Goal: Task Accomplishment & Management: Use online tool/utility

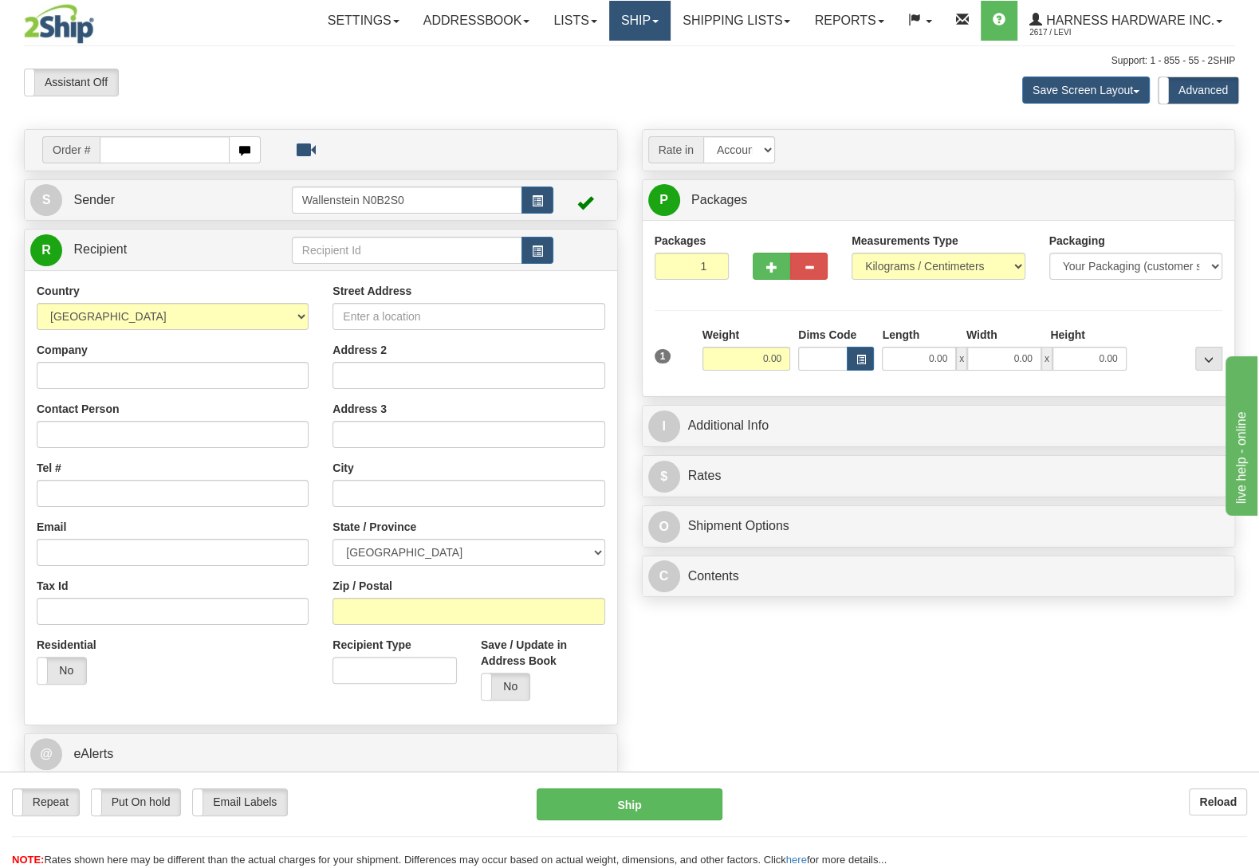
click at [627, 26] on link "Ship" at bounding box center [639, 21] width 61 height 40
click at [600, 74] on span "OnHold / Order Queue" at bounding box center [597, 76] width 112 height 13
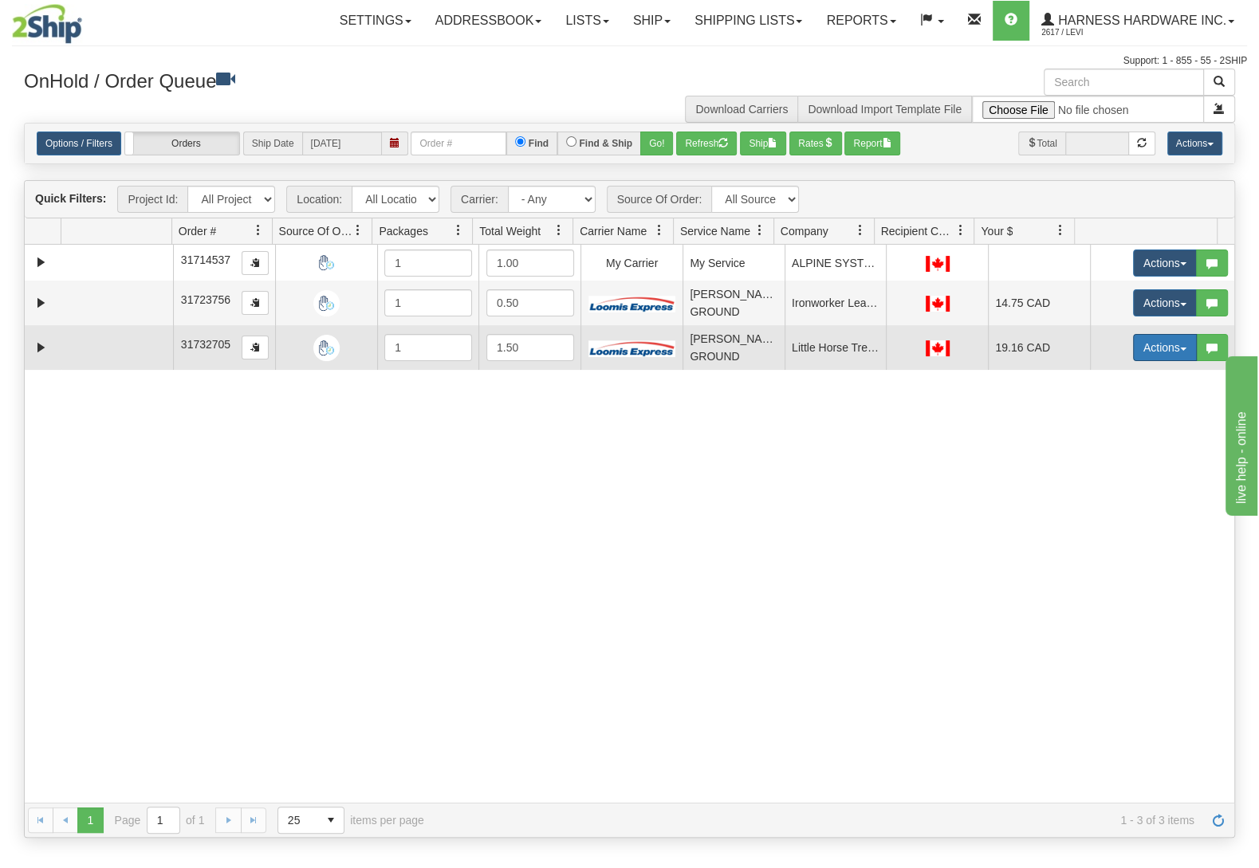
click at [1140, 348] on button "Actions" at bounding box center [1165, 347] width 64 height 27
click at [1091, 439] on span "Ship" at bounding box center [1100, 440] width 33 height 13
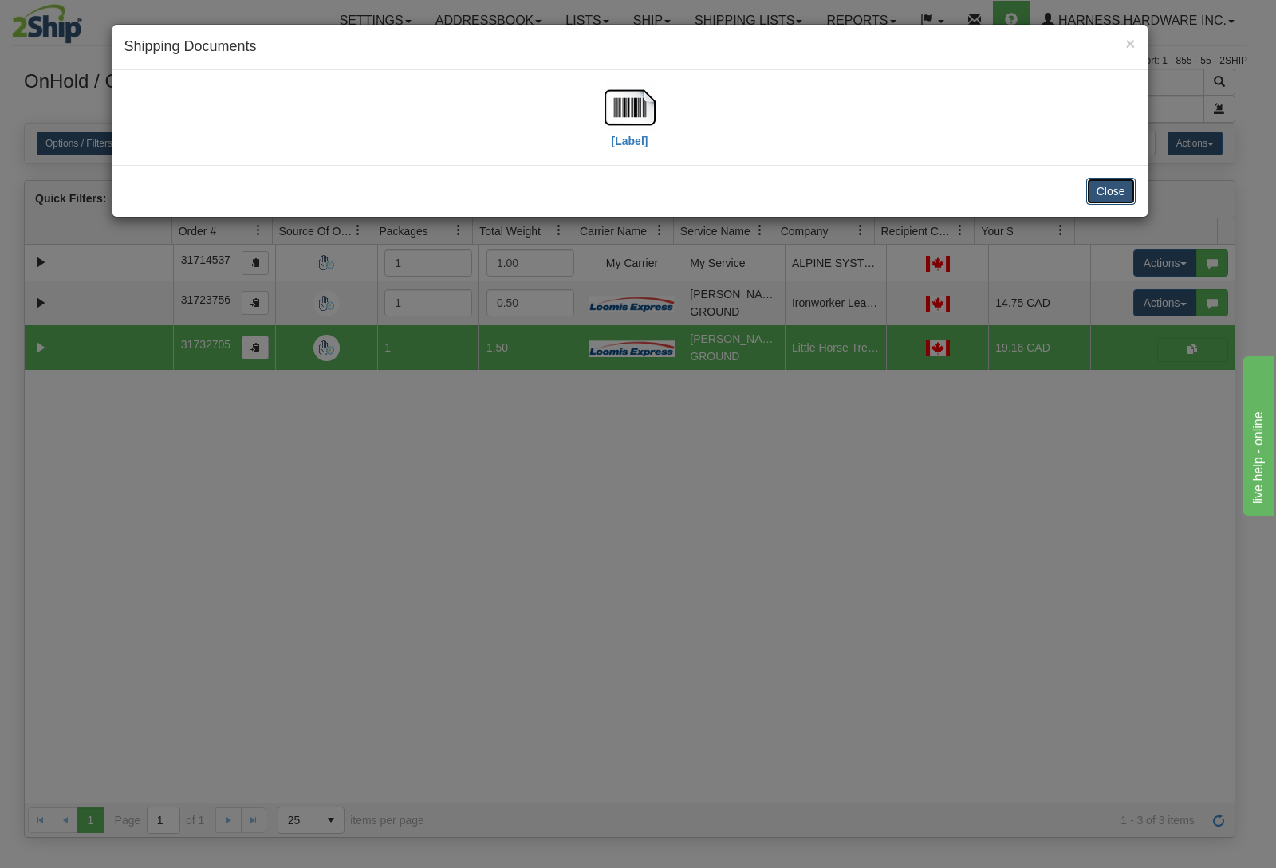
click at [1119, 183] on button "Close" at bounding box center [1110, 191] width 49 height 27
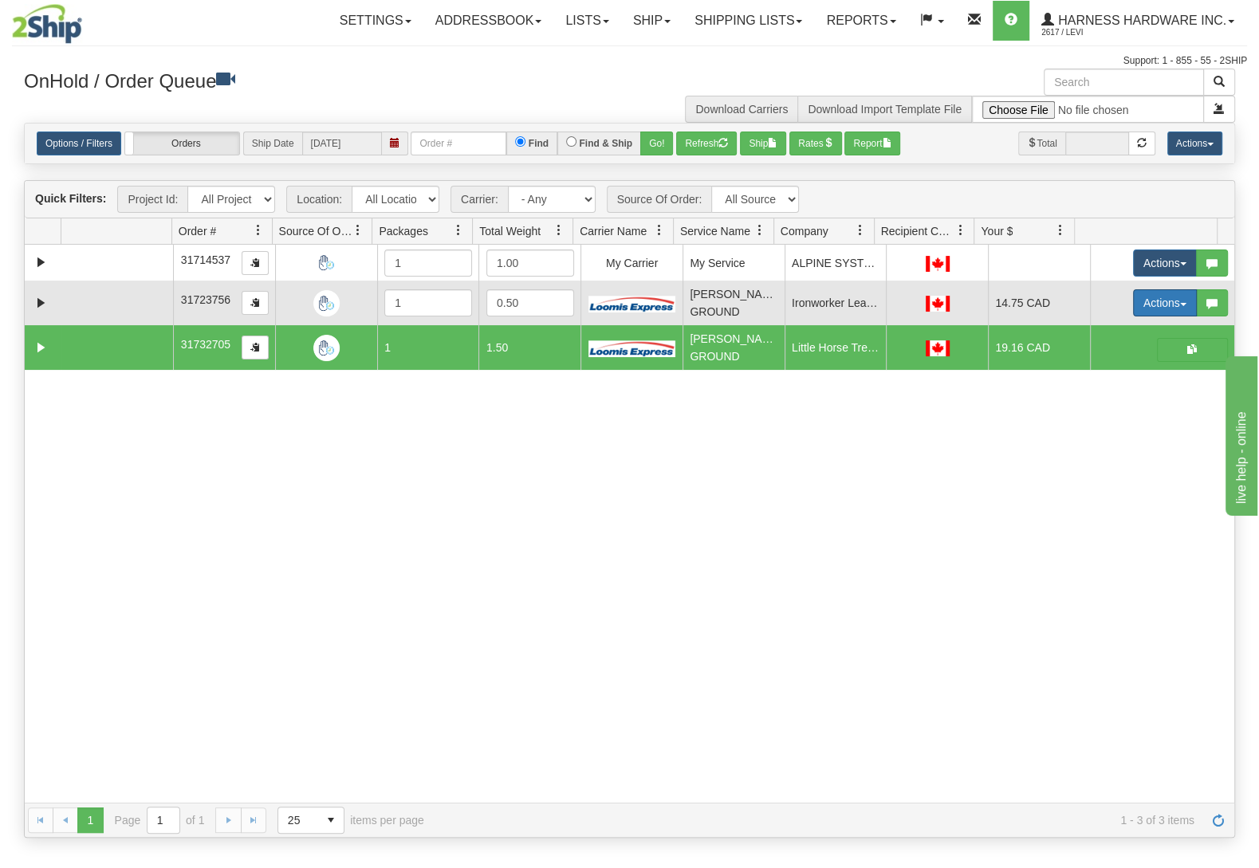
click at [1139, 309] on button "Actions" at bounding box center [1165, 302] width 64 height 27
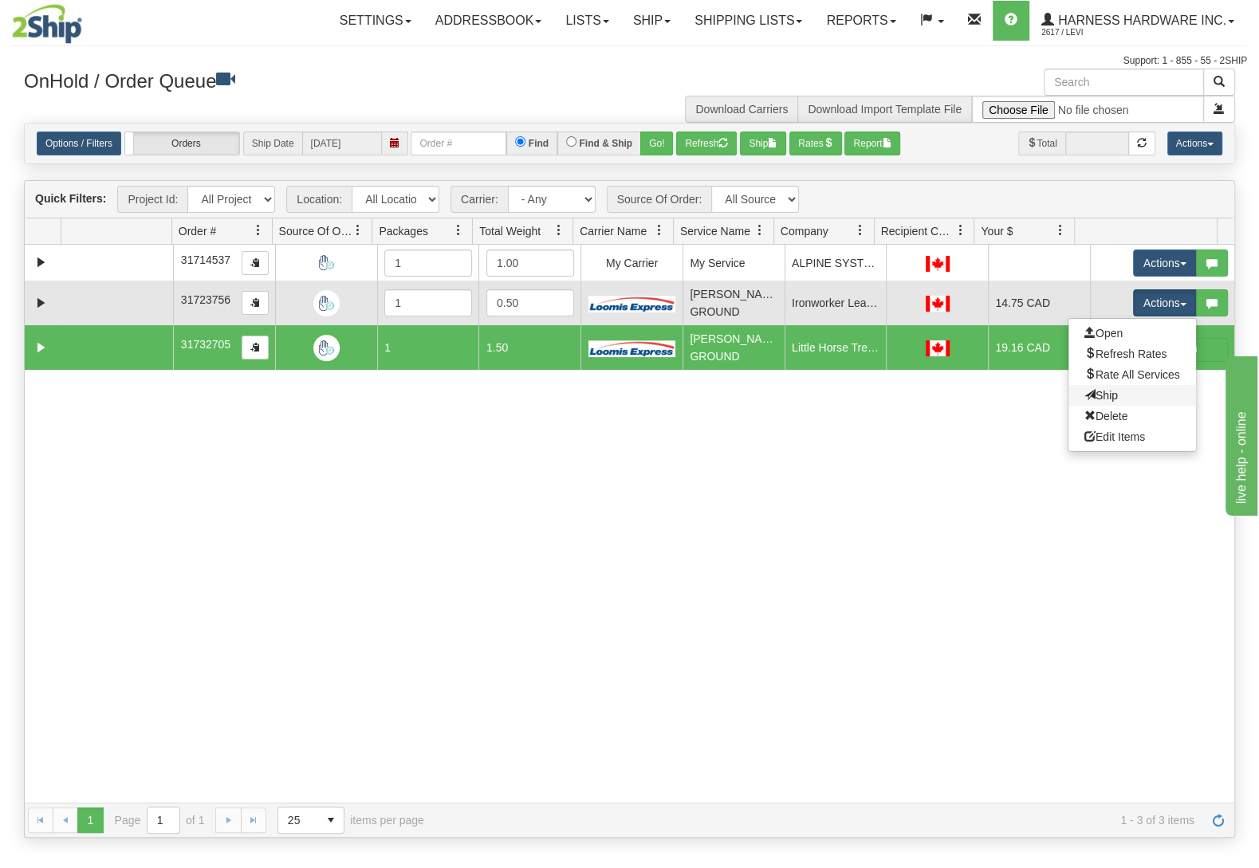
click at [1099, 403] on link "Ship" at bounding box center [1132, 395] width 128 height 21
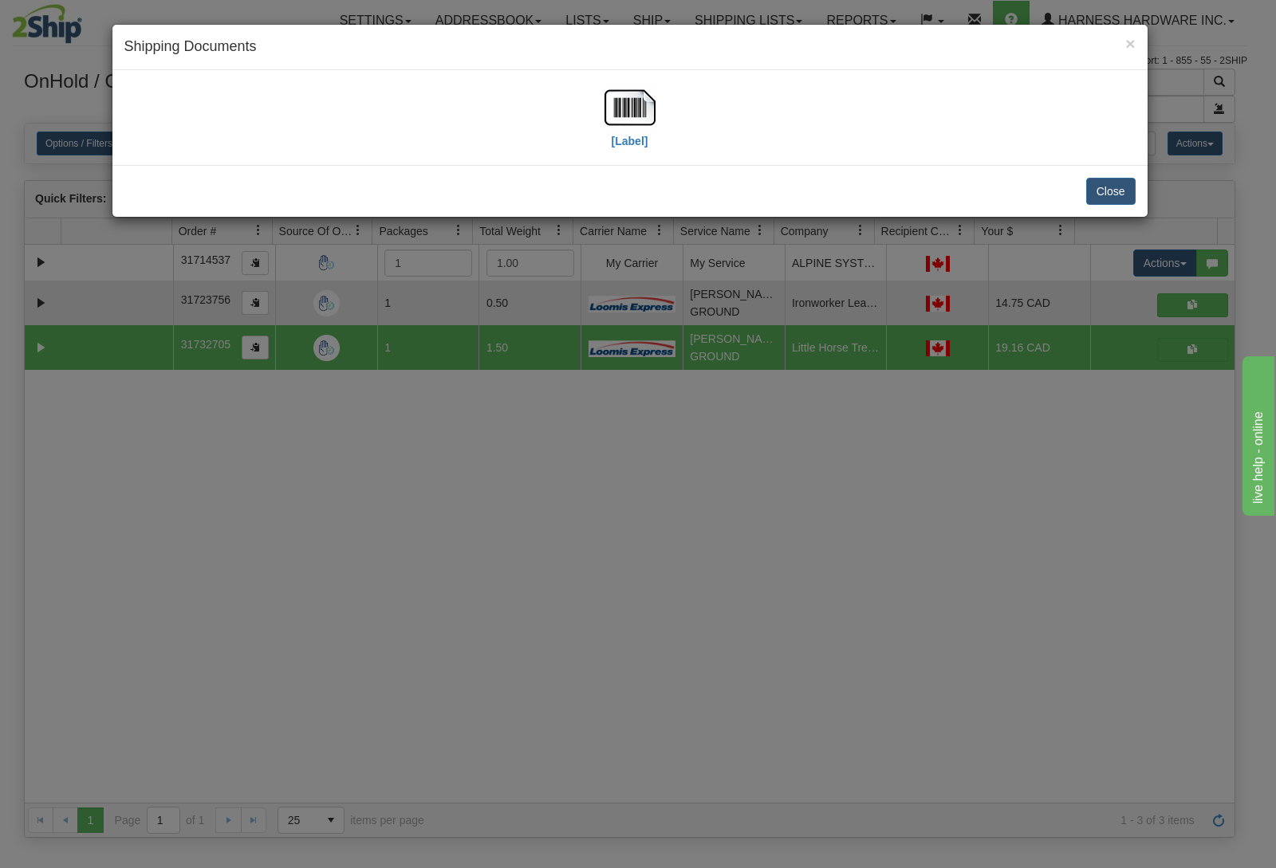
click at [1105, 178] on div "Close" at bounding box center [629, 191] width 1035 height 52
click at [1113, 186] on button "Close" at bounding box center [1110, 191] width 49 height 27
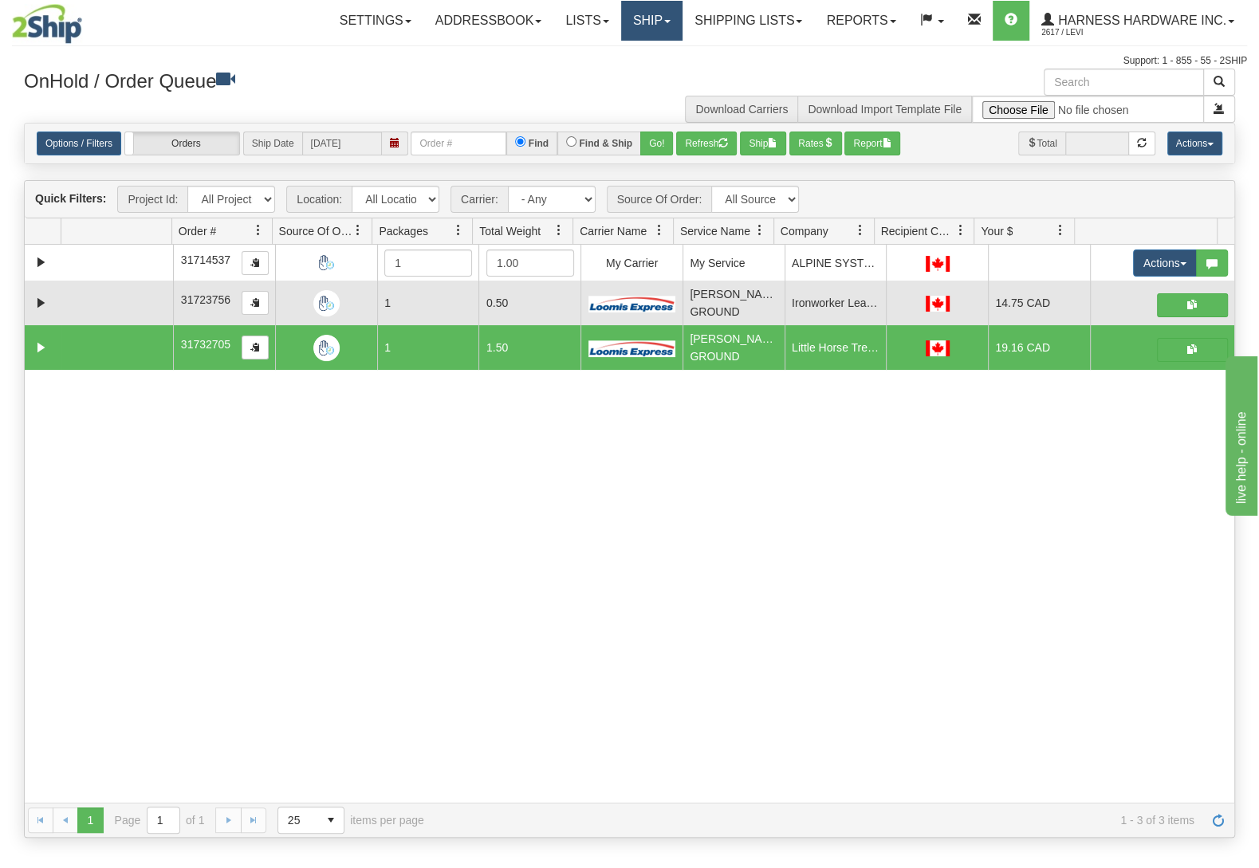
click at [653, 19] on link "Ship" at bounding box center [651, 21] width 61 height 40
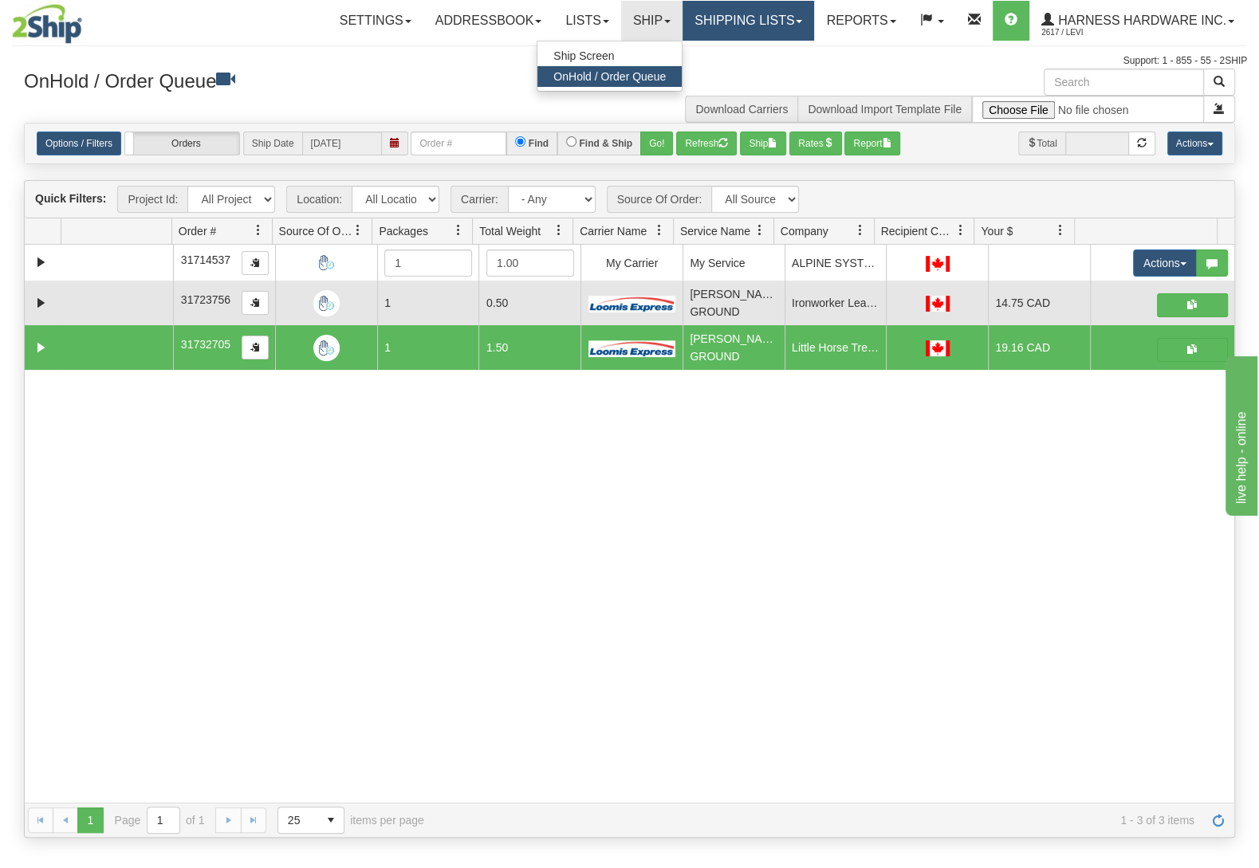
click at [758, 21] on link "Shipping lists" at bounding box center [748, 21] width 132 height 40
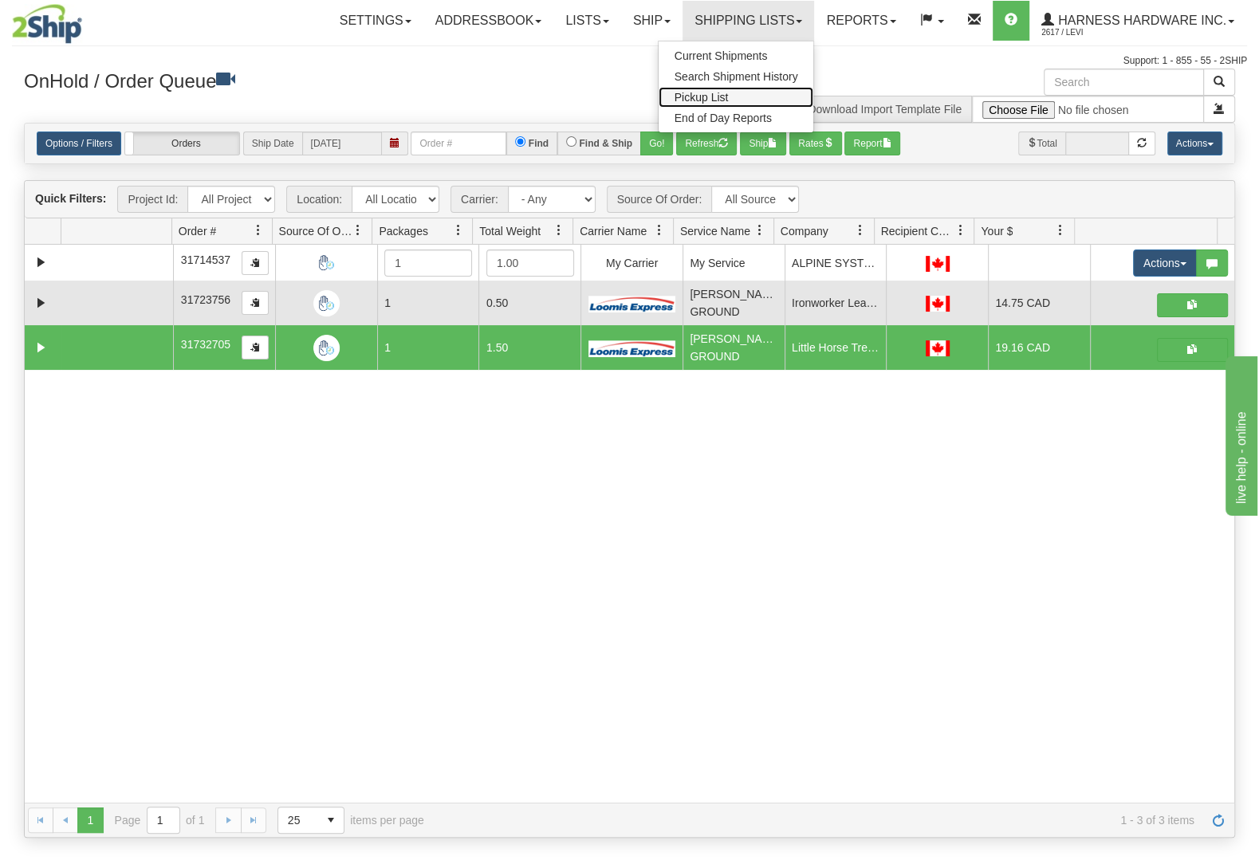
click at [749, 99] on link "Pickup List" at bounding box center [736, 97] width 155 height 21
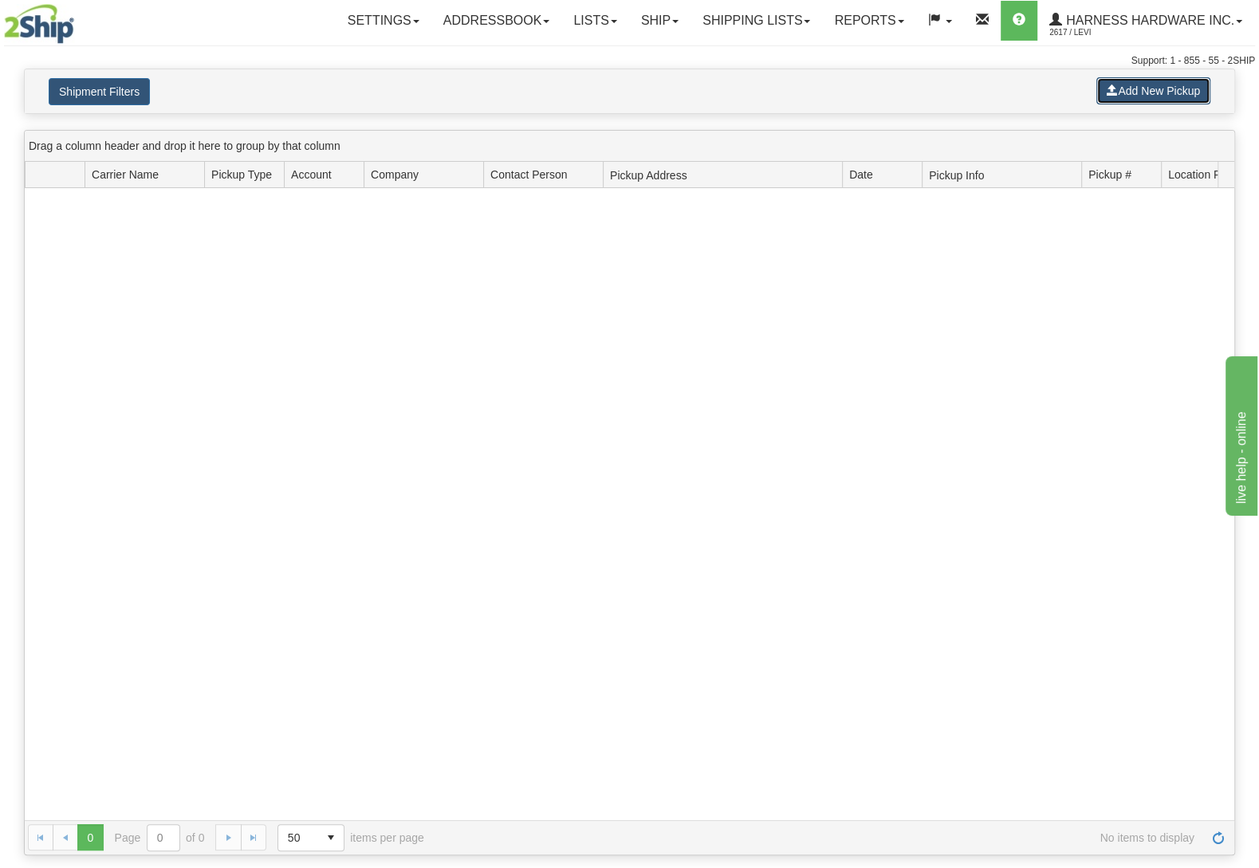
click at [1137, 90] on button "Add New Pickup" at bounding box center [1153, 90] width 114 height 27
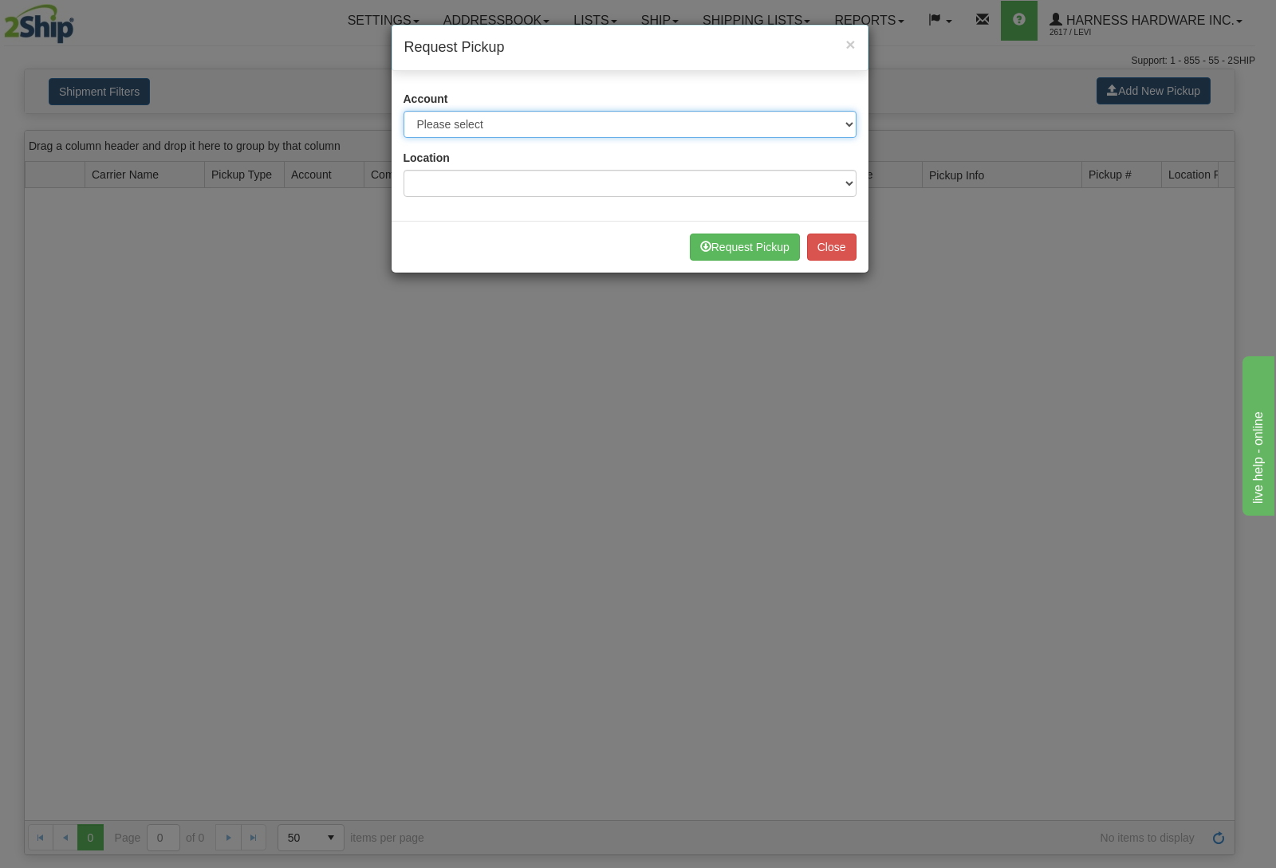
click at [403, 111] on select "Please select Canada Post - 5915031 (Canada Post) FedEx - 247949127 (Wallenstei…" at bounding box center [629, 124] width 453 height 27
select select "11"
click option "Purolator - 3682265 (Purolator)" at bounding box center [0, 0] width 0 height 0
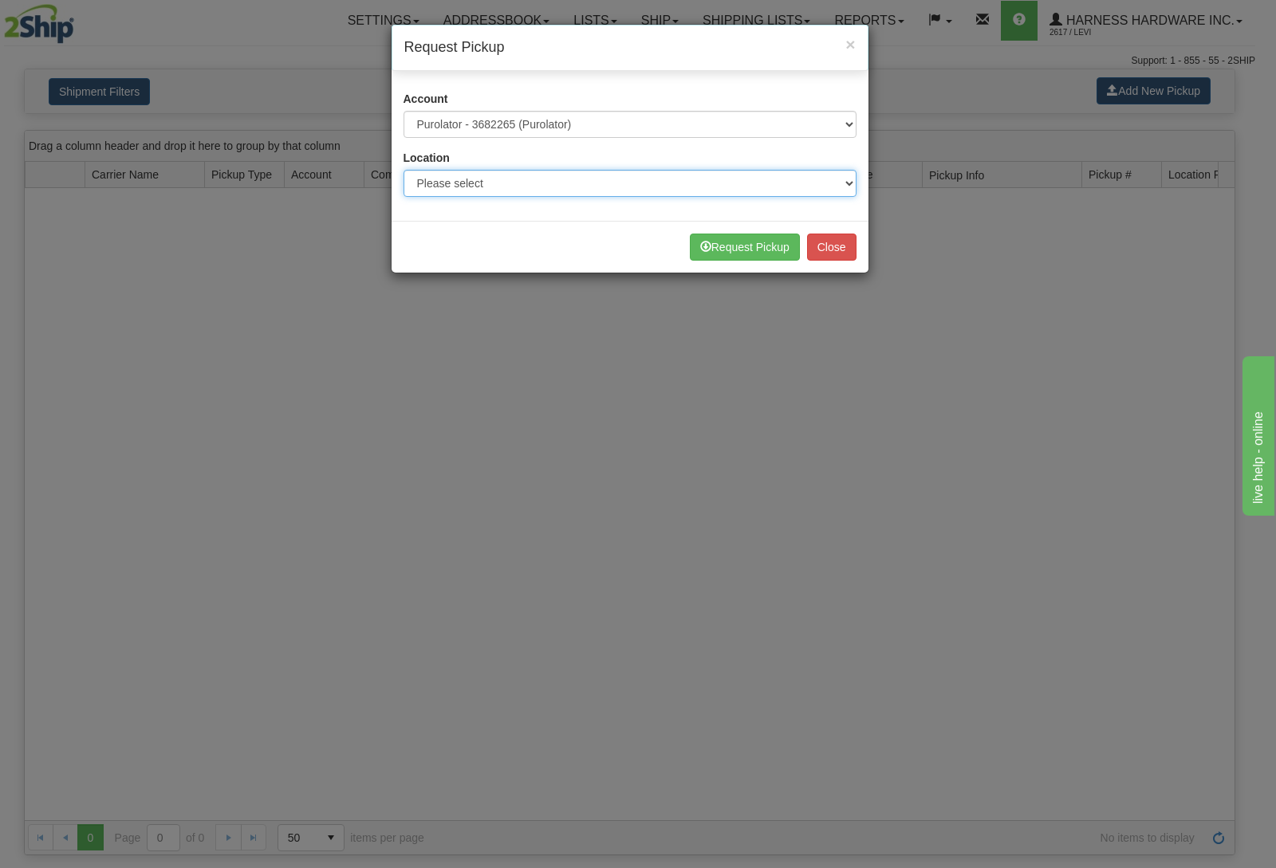
click at [403, 170] on select "Please select Wallenstein N0B2S0" at bounding box center [629, 183] width 453 height 27
select select "5596"
click option "Wallenstein N0B2S0" at bounding box center [0, 0] width 0 height 0
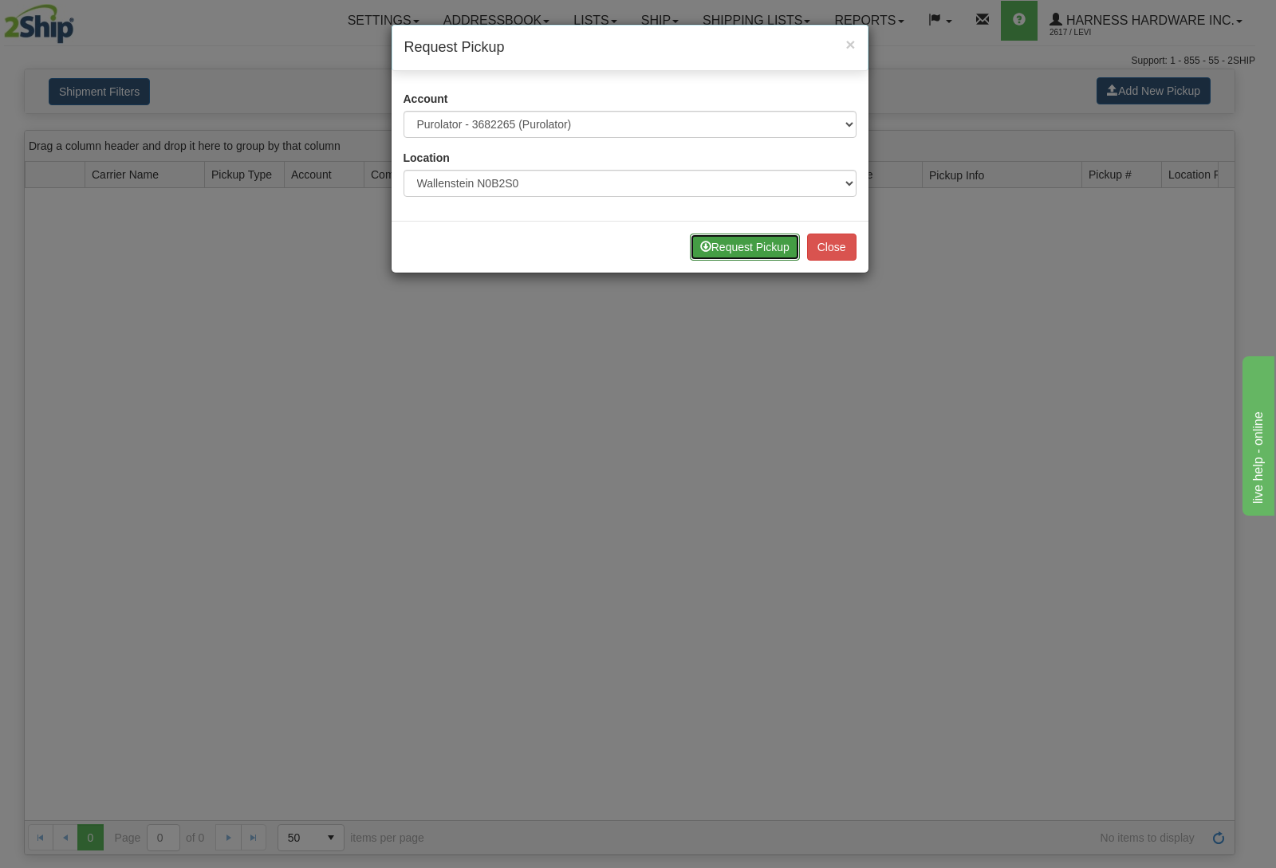
click at [781, 242] on button "Request Pickup" at bounding box center [745, 247] width 110 height 27
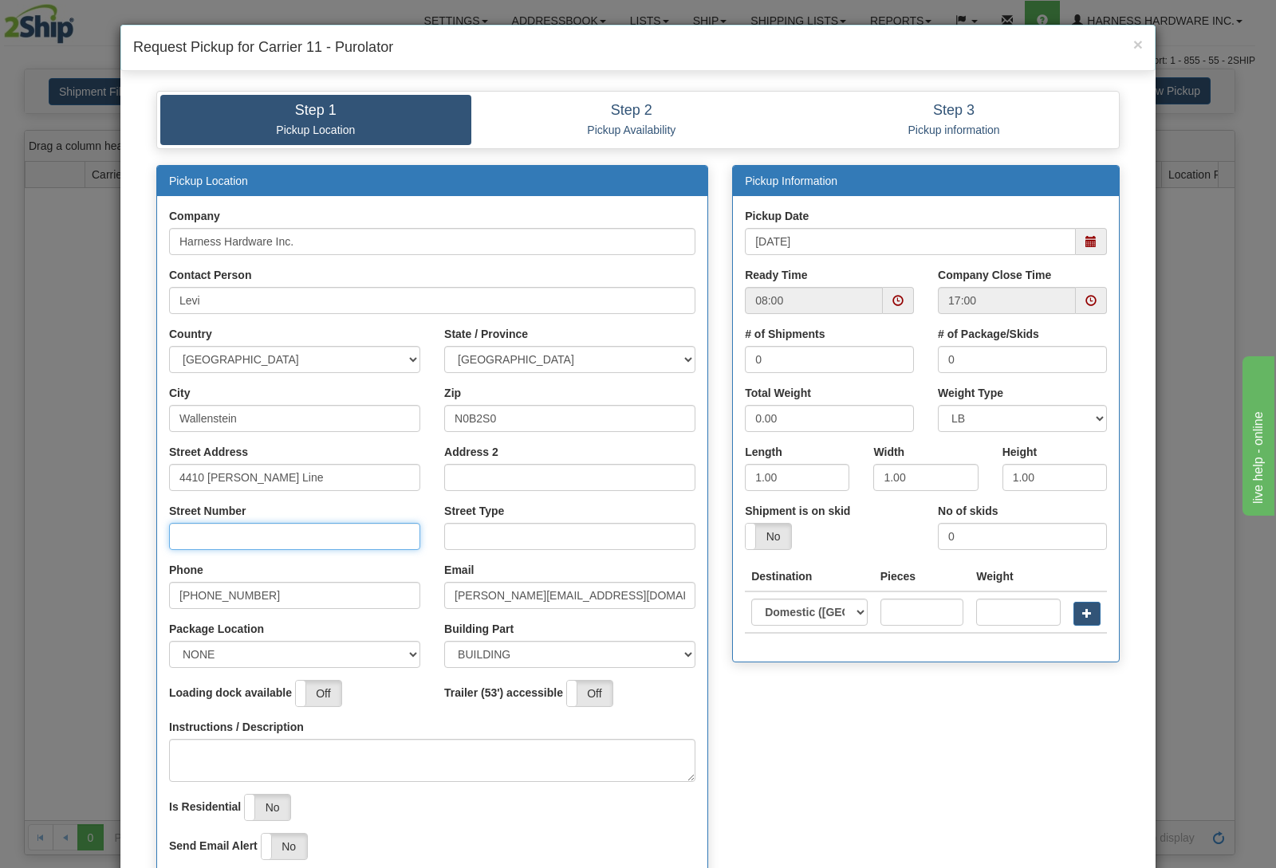
click at [244, 541] on input "Street Number" at bounding box center [294, 536] width 251 height 27
type input "4410"
click at [482, 525] on input "Street Type" at bounding box center [569, 536] width 251 height 27
type input "line"
click at [880, 604] on input "text" at bounding box center [921, 612] width 83 height 27
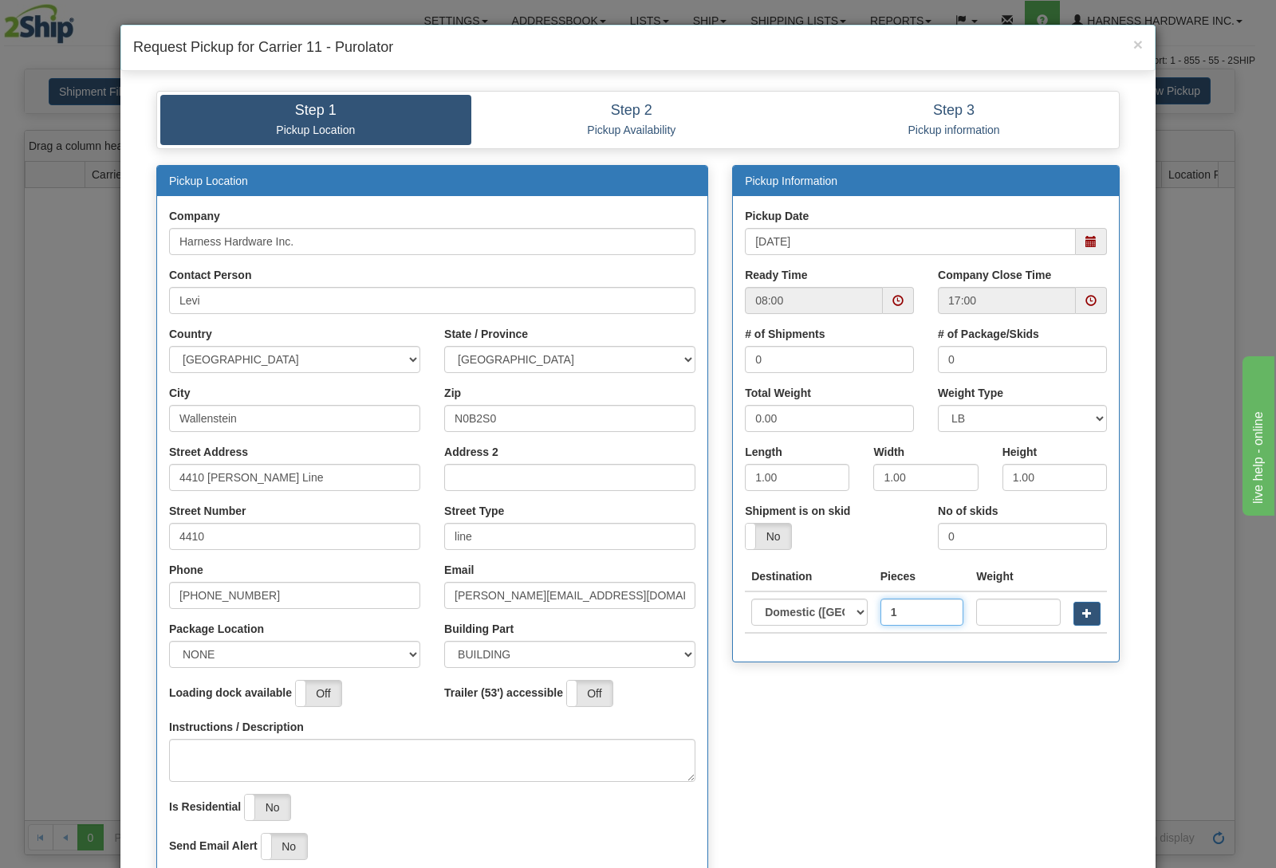
type input "1"
click at [1084, 610] on button "button" at bounding box center [1086, 614] width 27 height 24
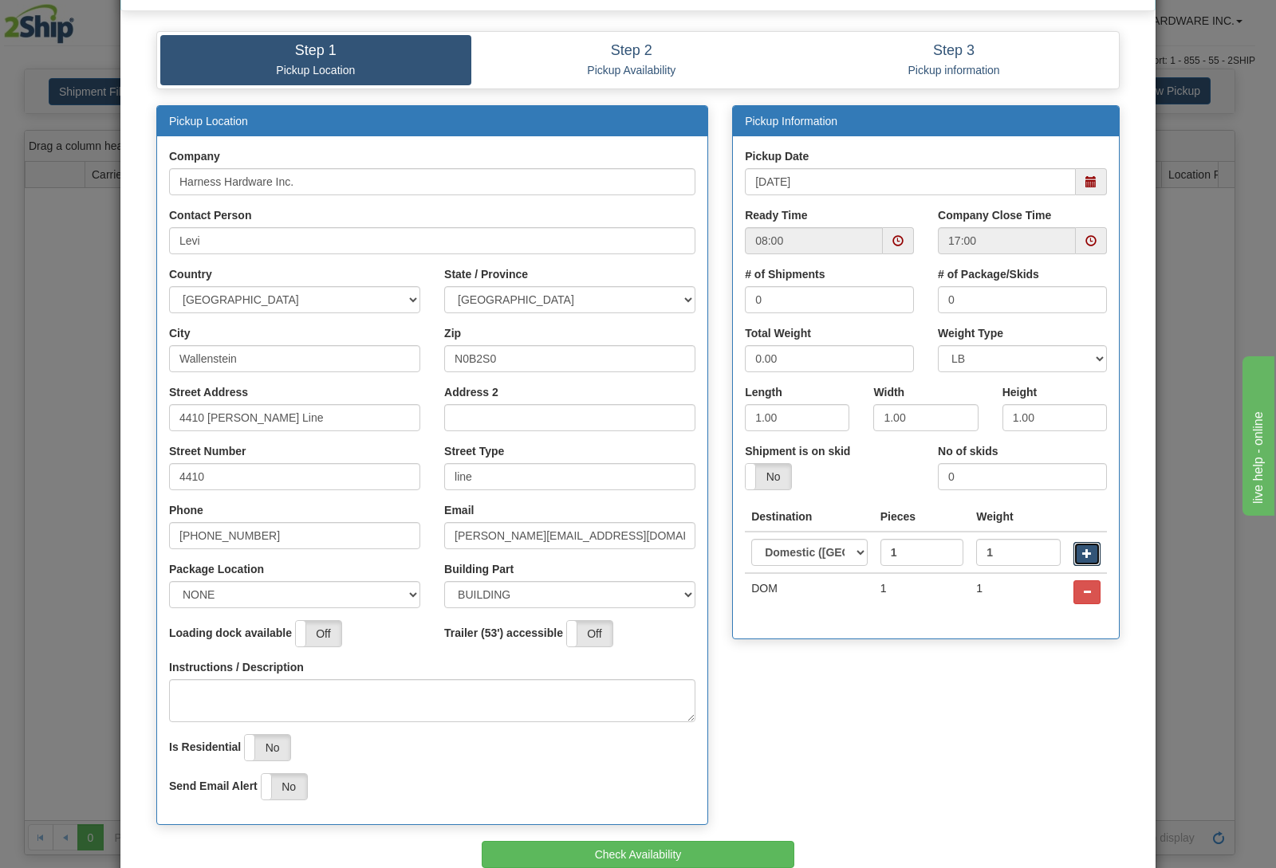
scroll to position [151, 0]
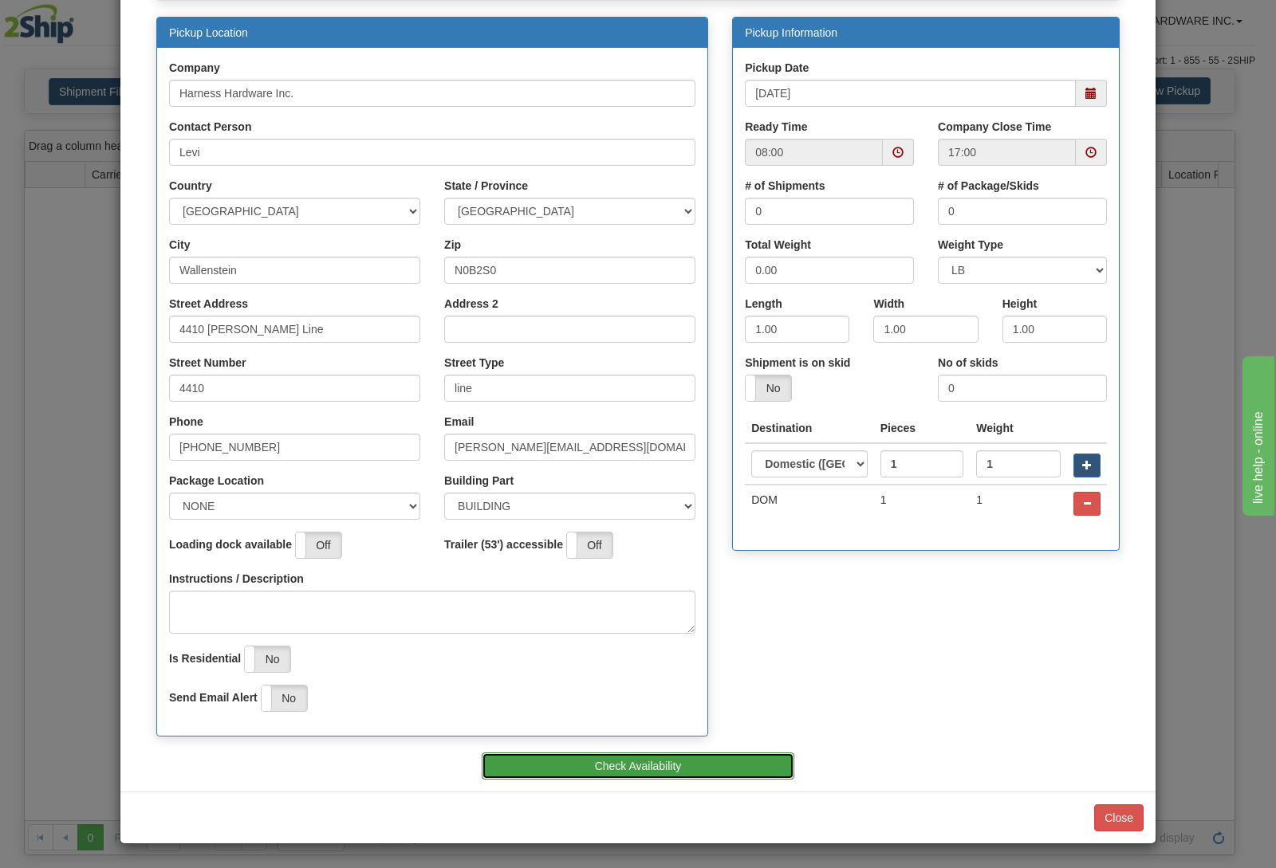
click at [680, 769] on button "Check Availability" at bounding box center [638, 766] width 313 height 27
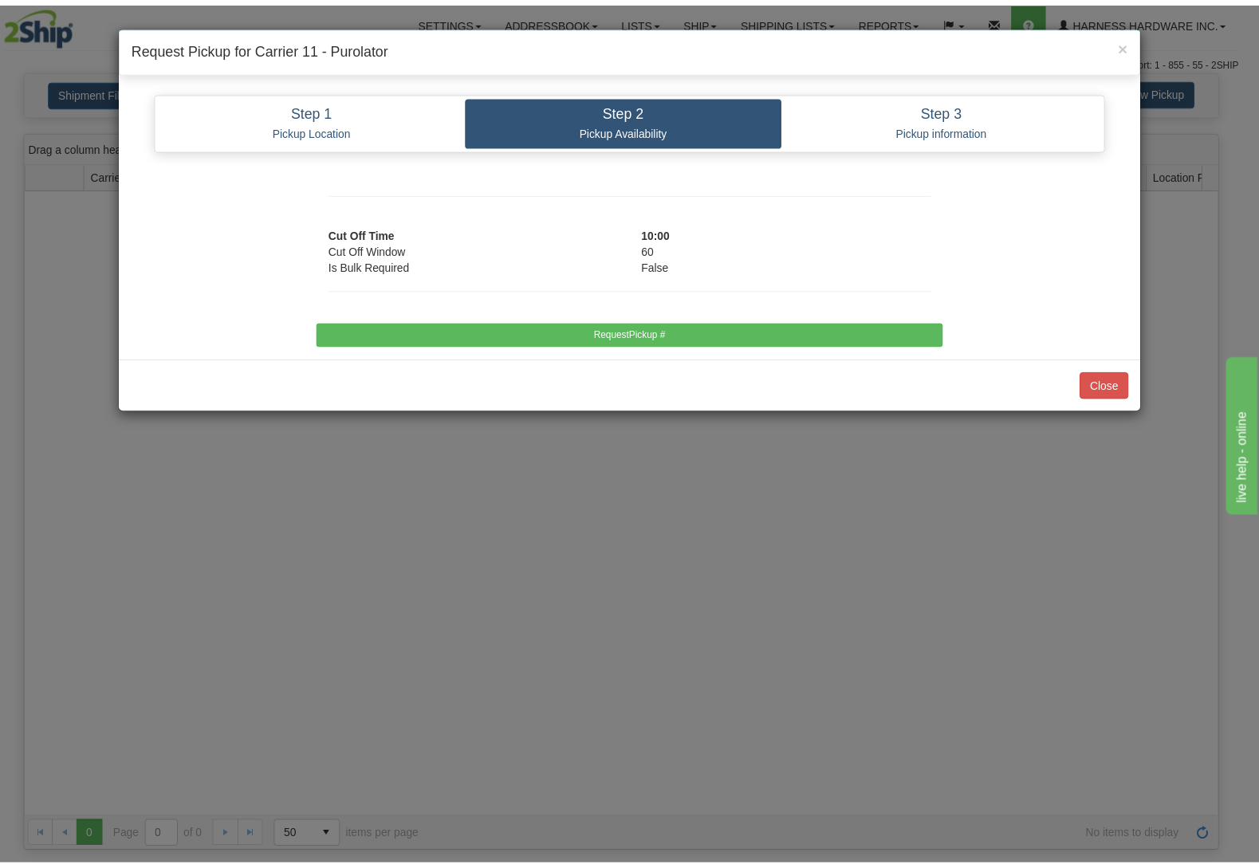
scroll to position [0, 0]
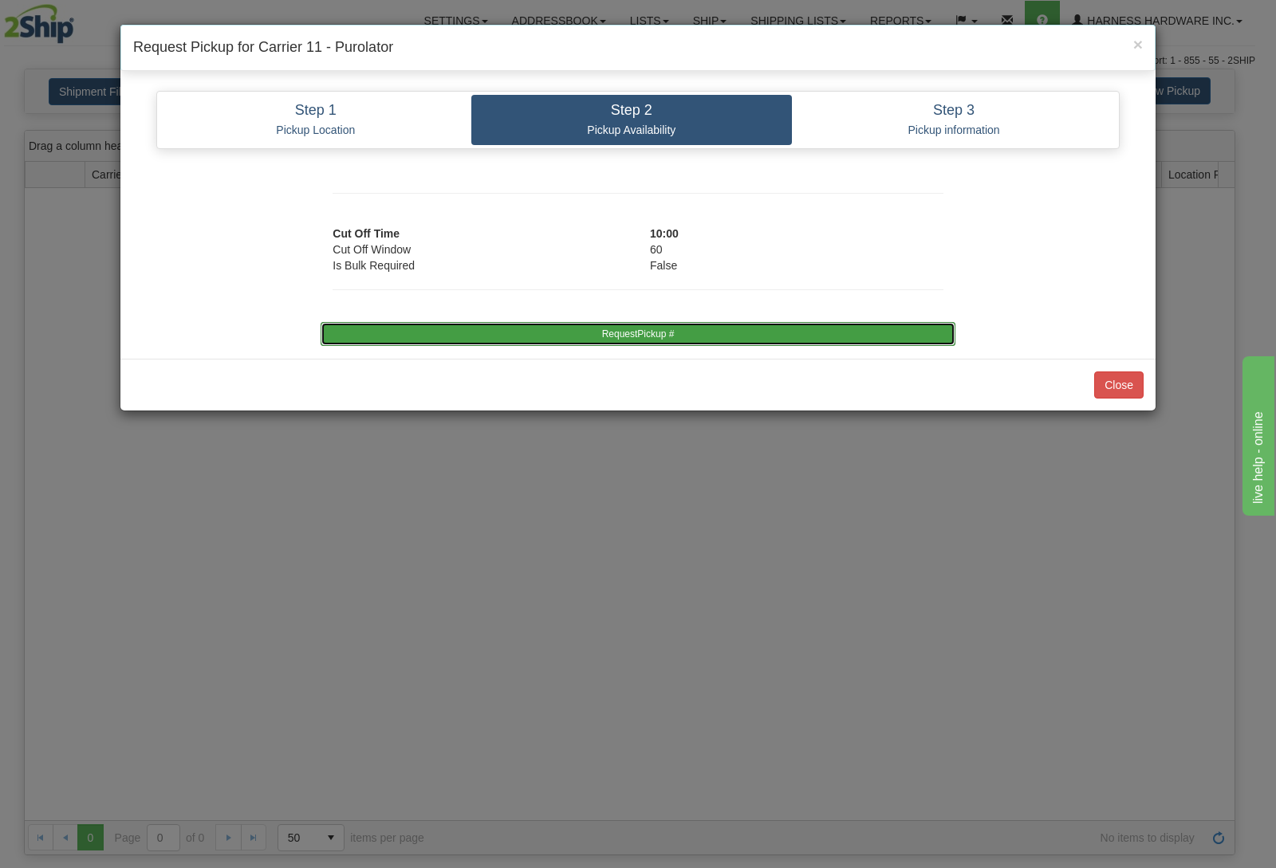
click at [651, 337] on button "RequestPickup #" at bounding box center [637, 334] width 634 height 24
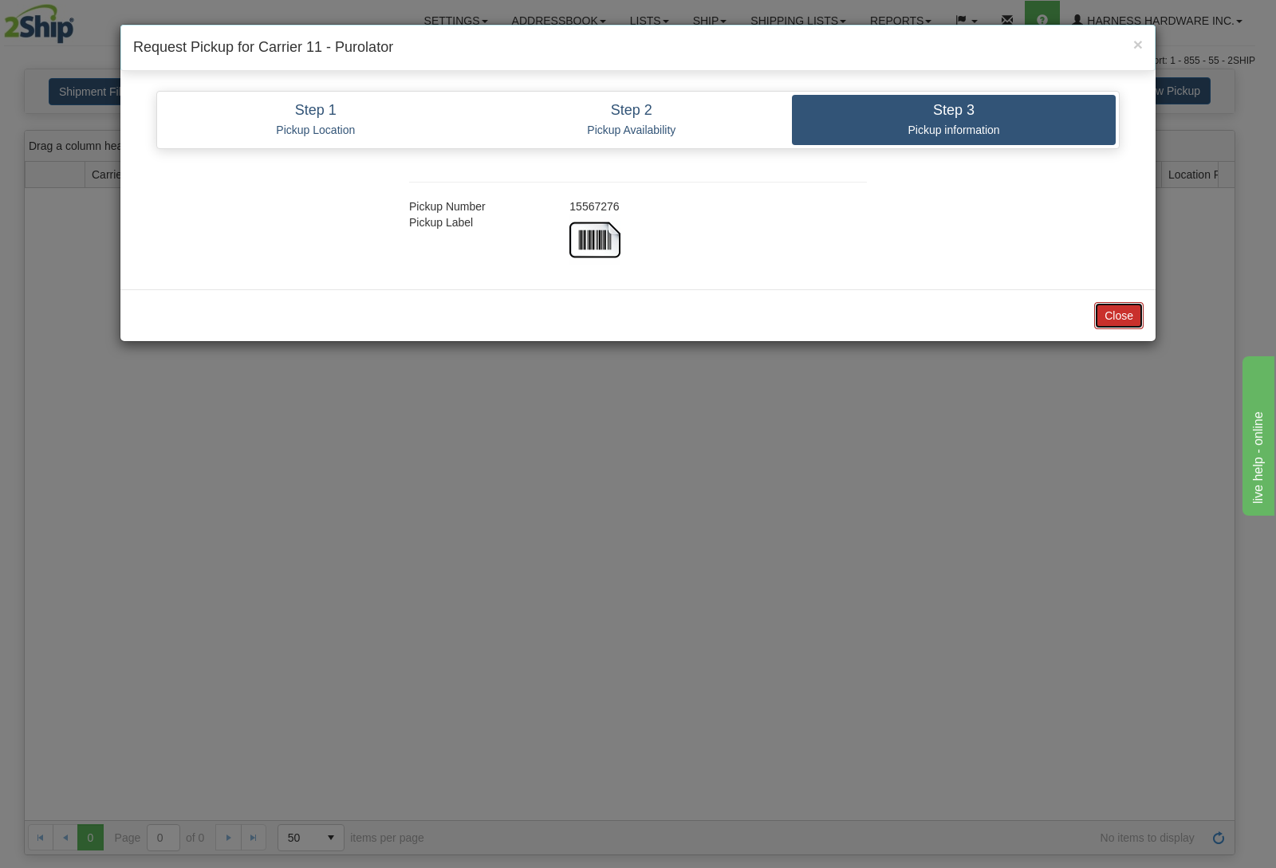
click at [1127, 316] on button "Close" at bounding box center [1118, 315] width 49 height 27
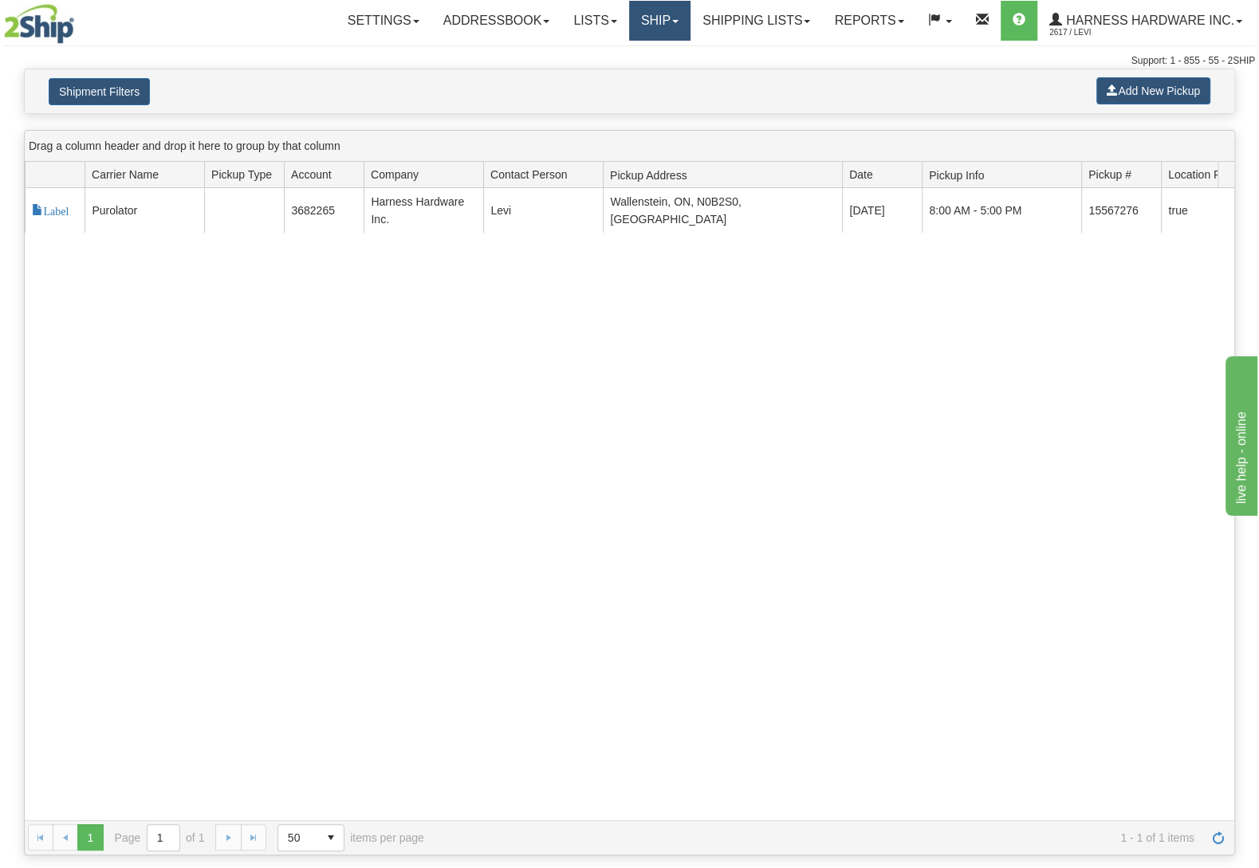
click at [639, 20] on link "Ship" at bounding box center [659, 21] width 61 height 40
click at [615, 54] on span "Ship Screen" at bounding box center [591, 55] width 61 height 13
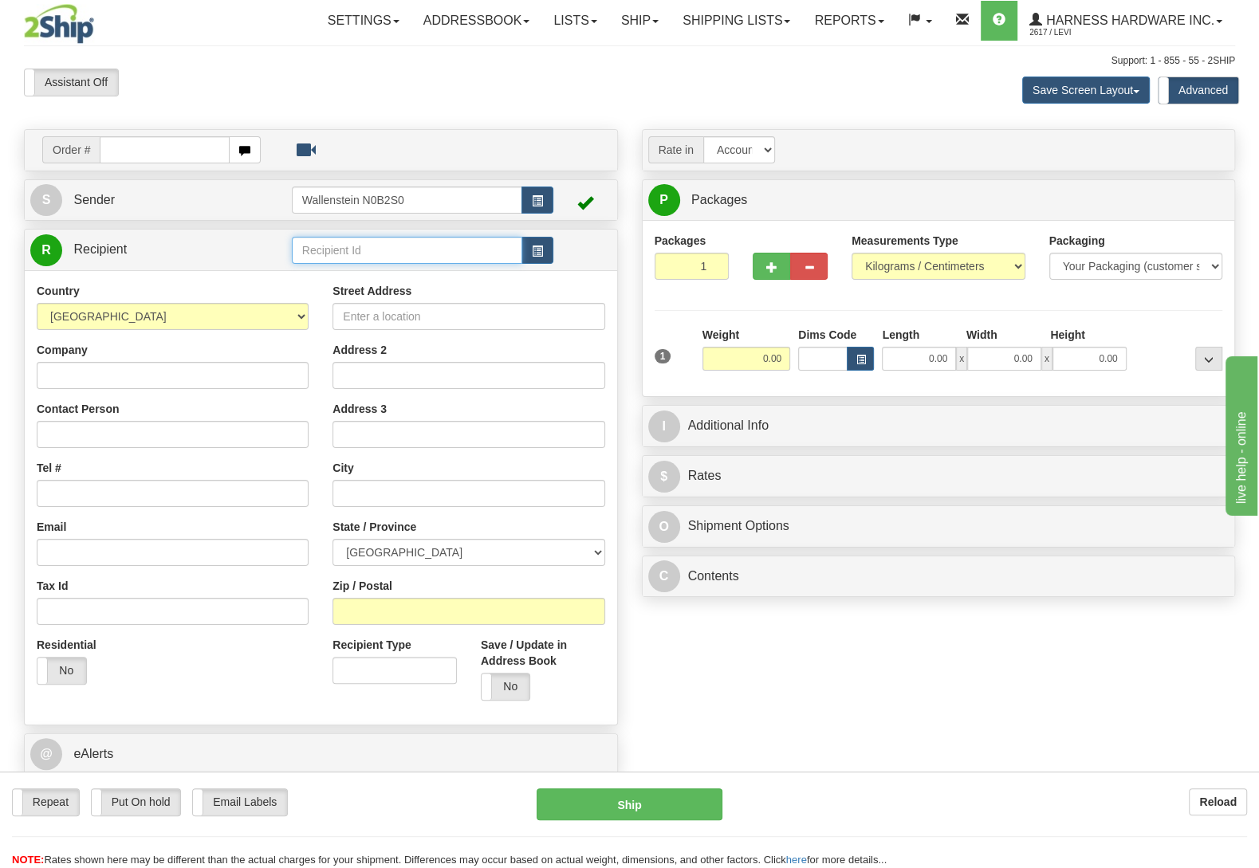
click at [393, 242] on input "text" at bounding box center [407, 250] width 230 height 27
type input "nah"
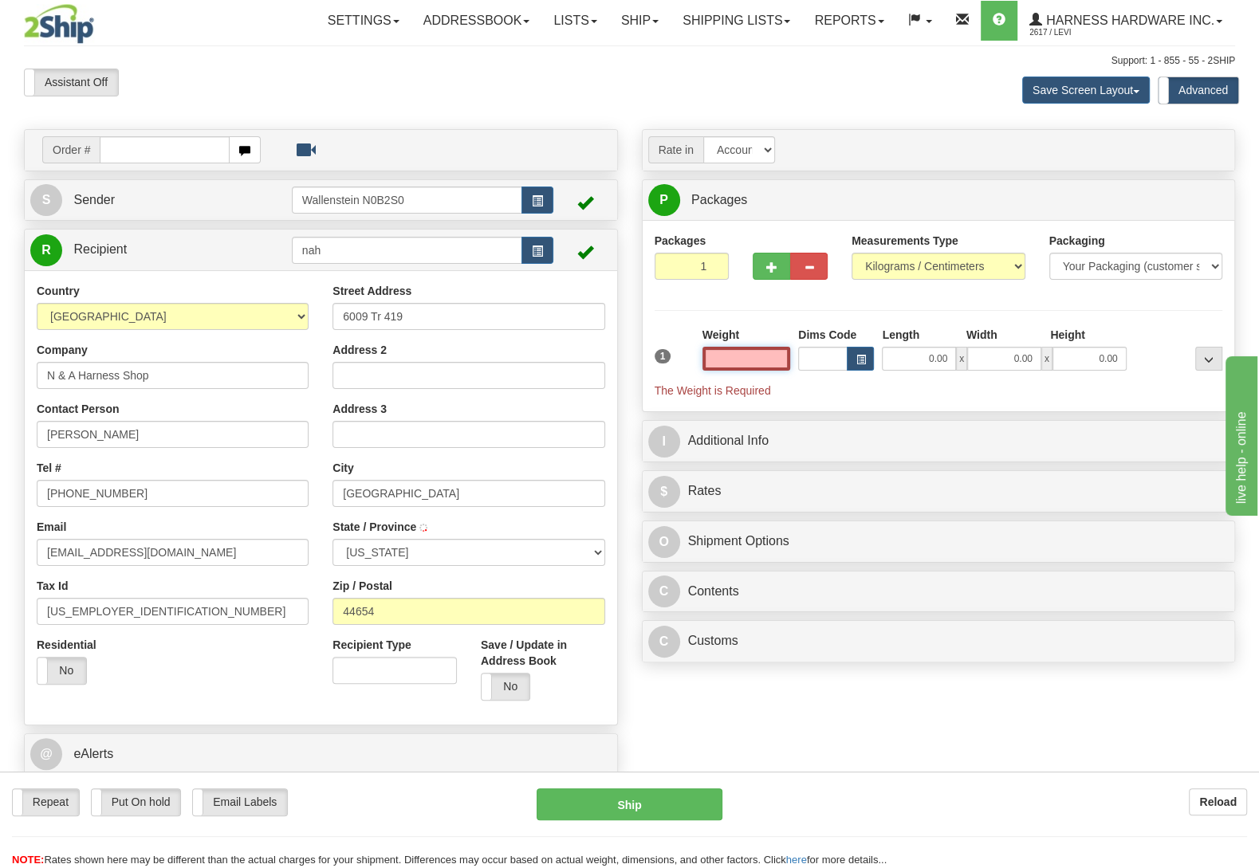
type input "MILLERSBURG"
type input "8.00"
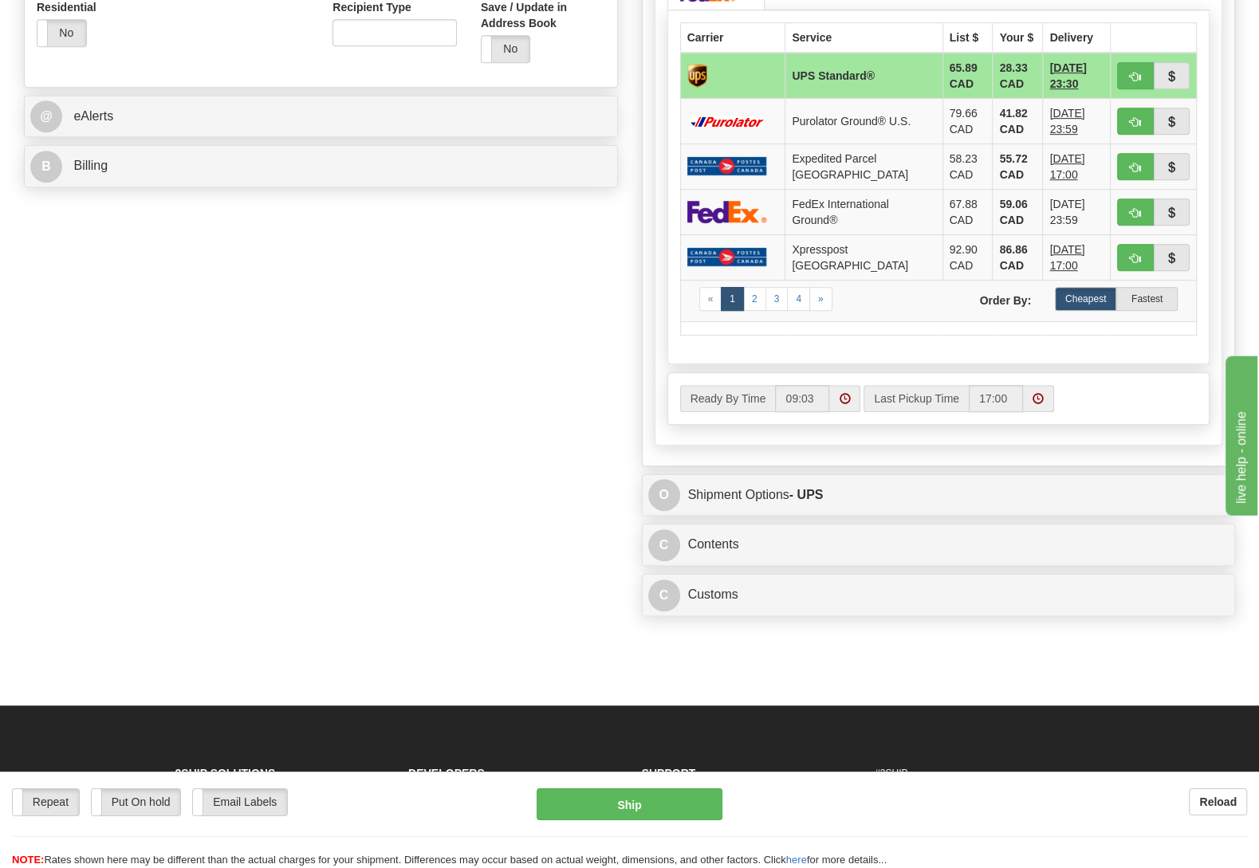
scroll to position [670, 0]
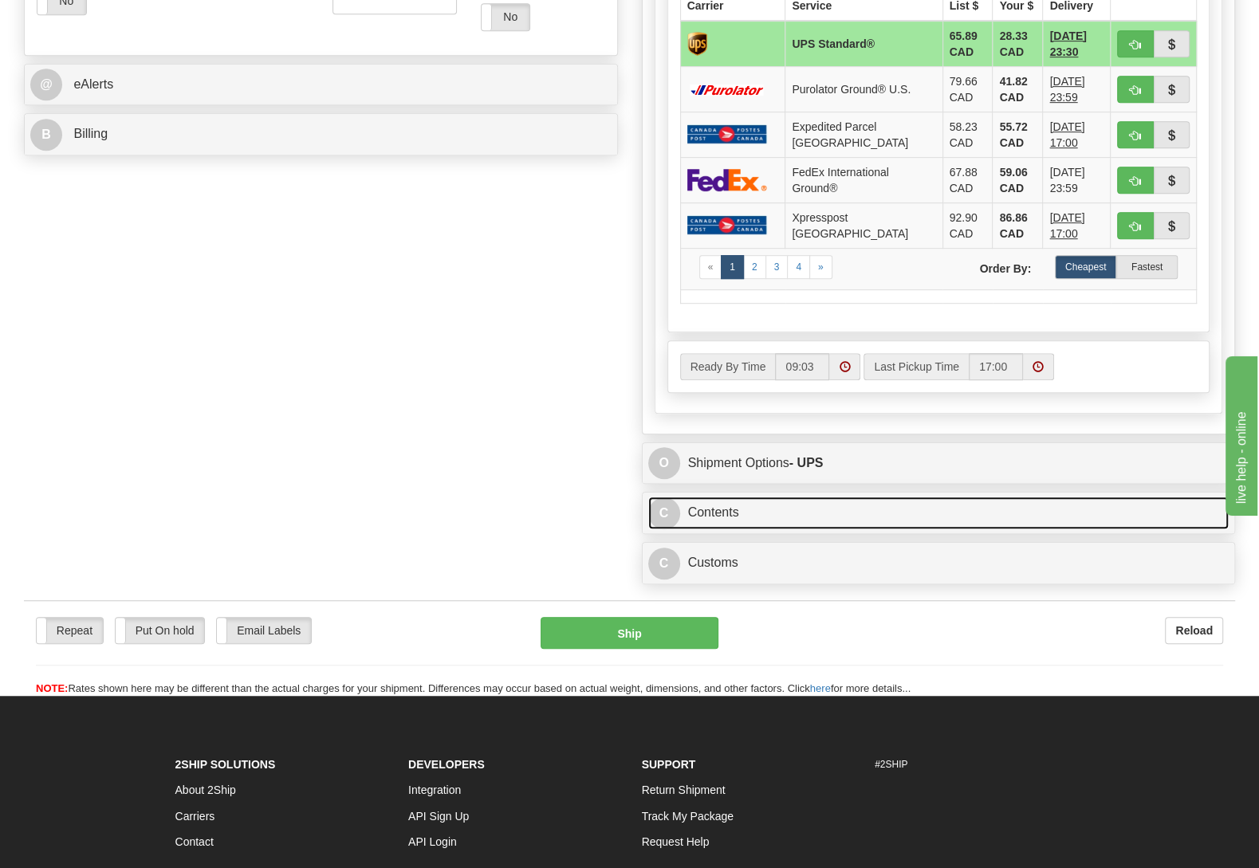
click at [733, 526] on link "C Contents" at bounding box center [938, 513] width 581 height 33
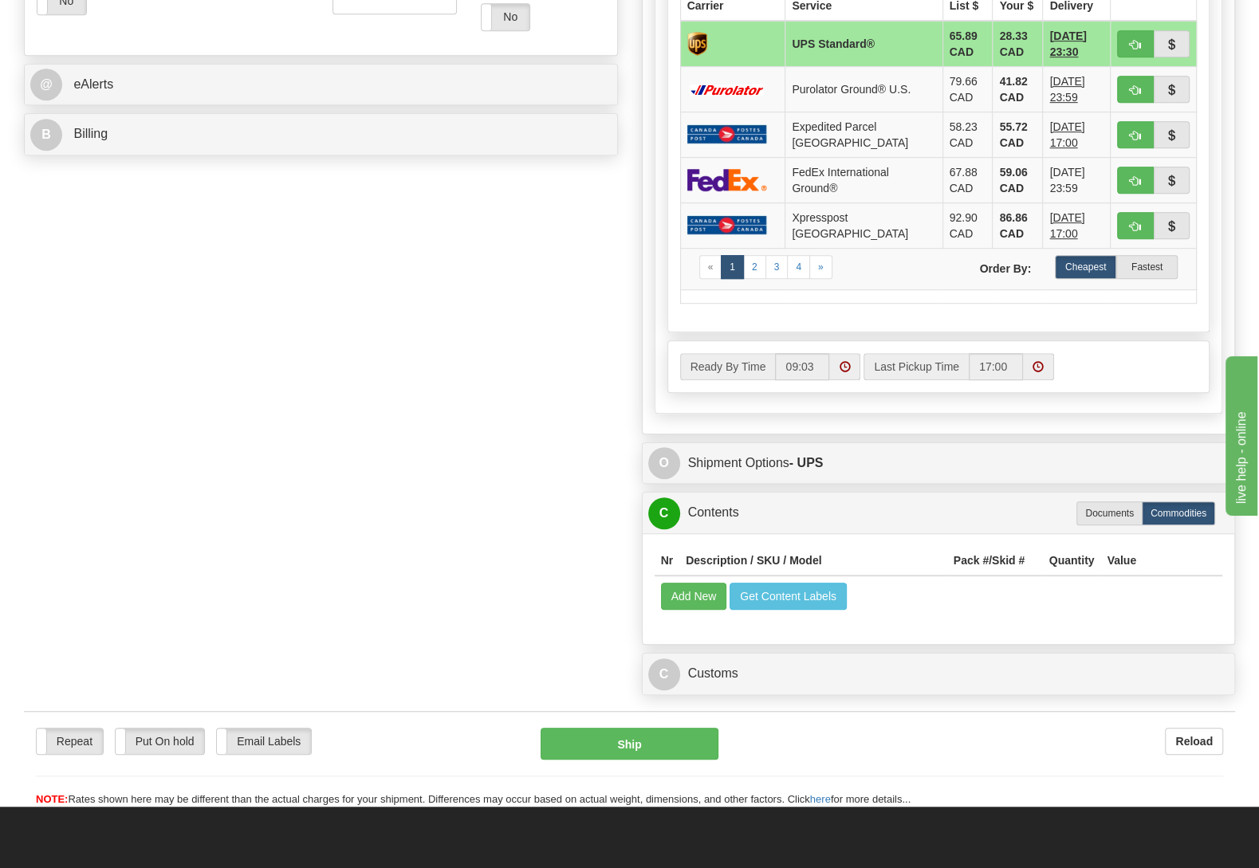
click at [685, 607] on td "Add New Get Content Labels" at bounding box center [939, 596] width 568 height 41
click at [686, 610] on button "Add New" at bounding box center [694, 596] width 66 height 27
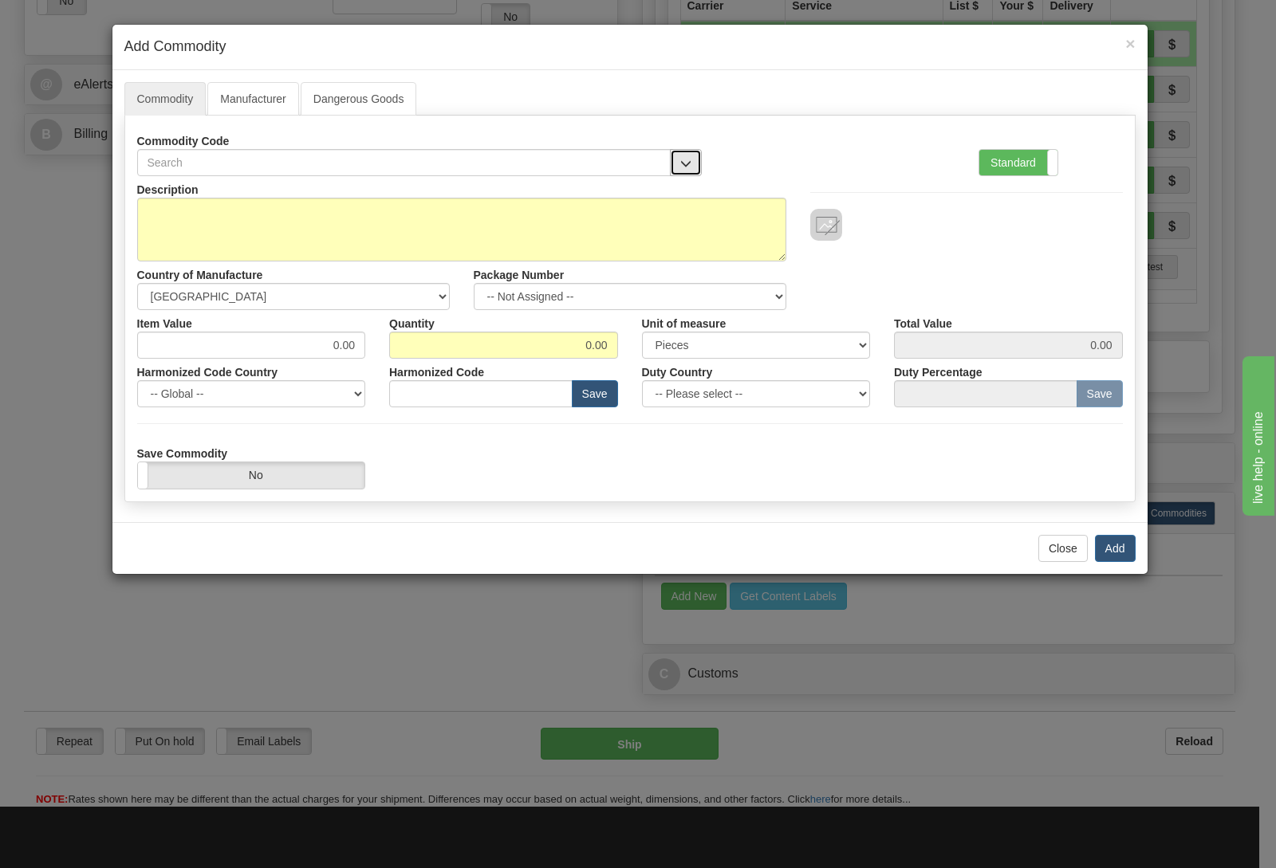
click at [692, 159] on button "button" at bounding box center [686, 162] width 32 height 27
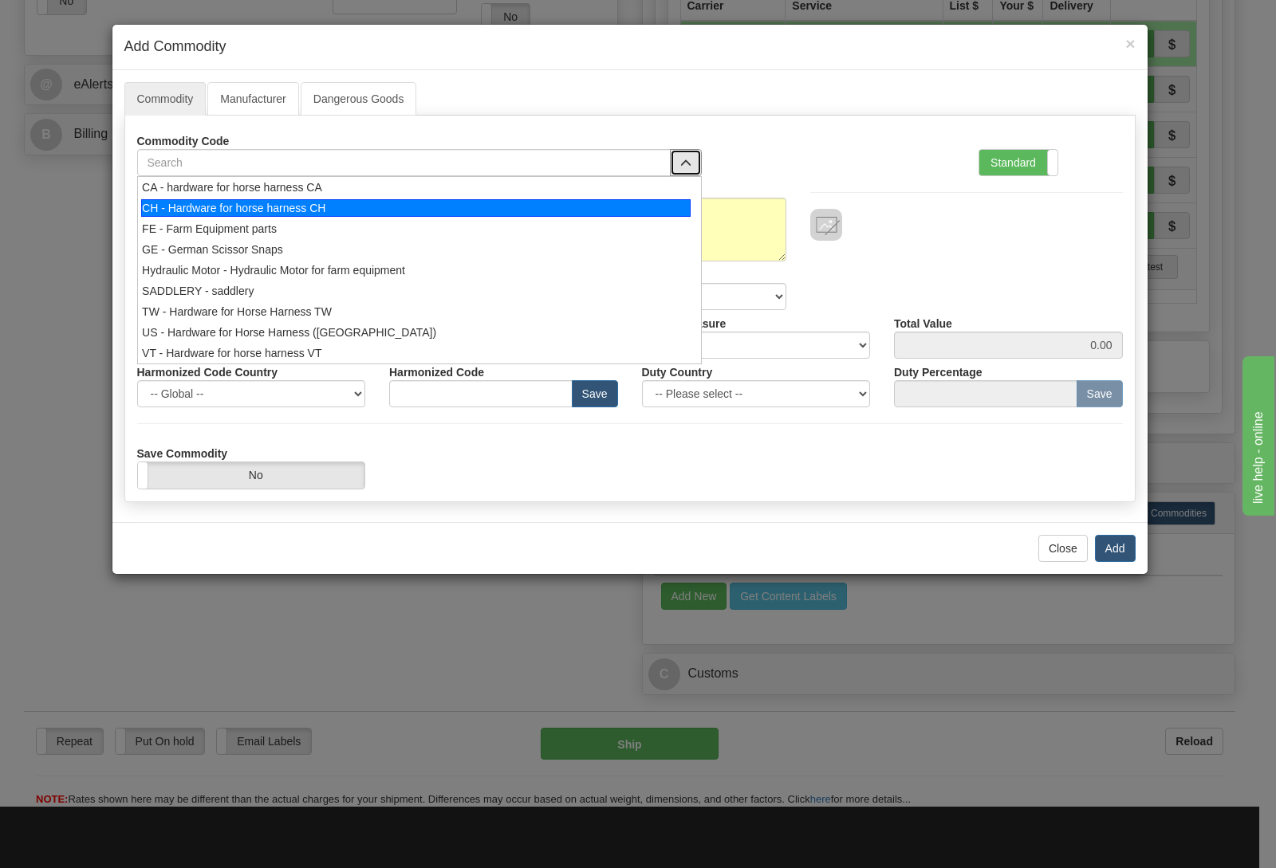
click at [431, 202] on div "CH - Hardware for horse harness CH" at bounding box center [415, 208] width 549 height 18
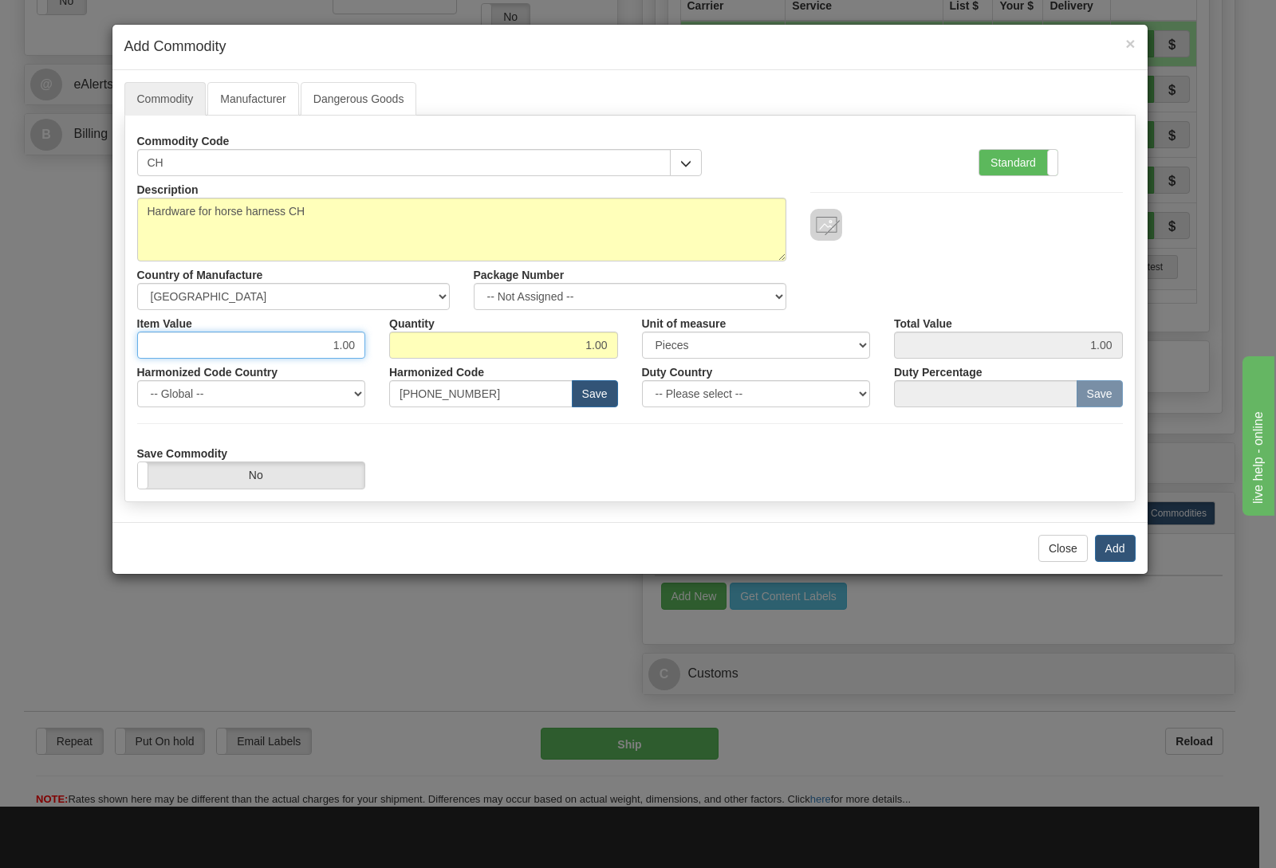
drag, startPoint x: 318, startPoint y: 333, endPoint x: 409, endPoint y: 353, distance: 93.0
click at [409, 353] on div "Item Value 1.00 Quantity 1.00 Unit of measure 3 Thousand Square Inches Adjustme…" at bounding box center [629, 334] width 1009 height 49
type input "697.50"
click at [1119, 559] on button "Add" at bounding box center [1115, 548] width 41 height 27
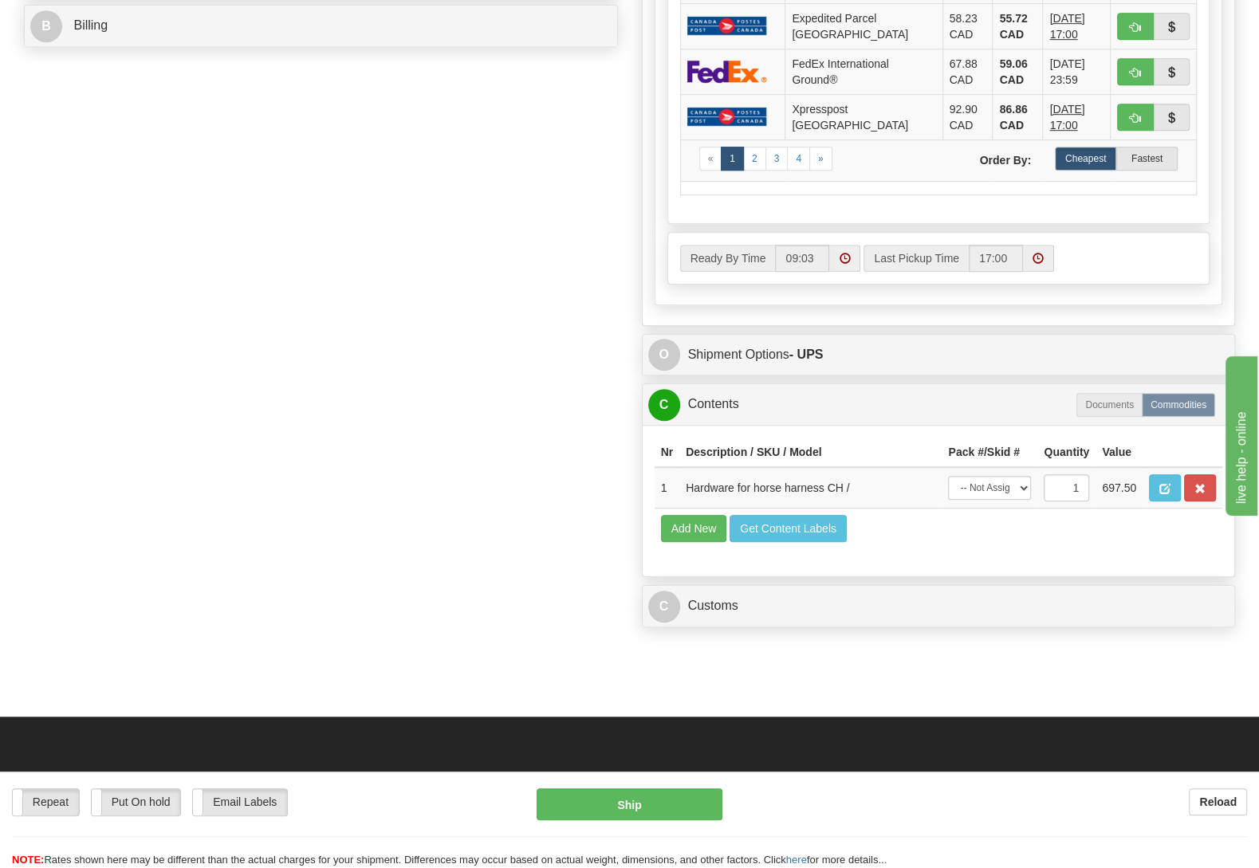
scroll to position [837, 0]
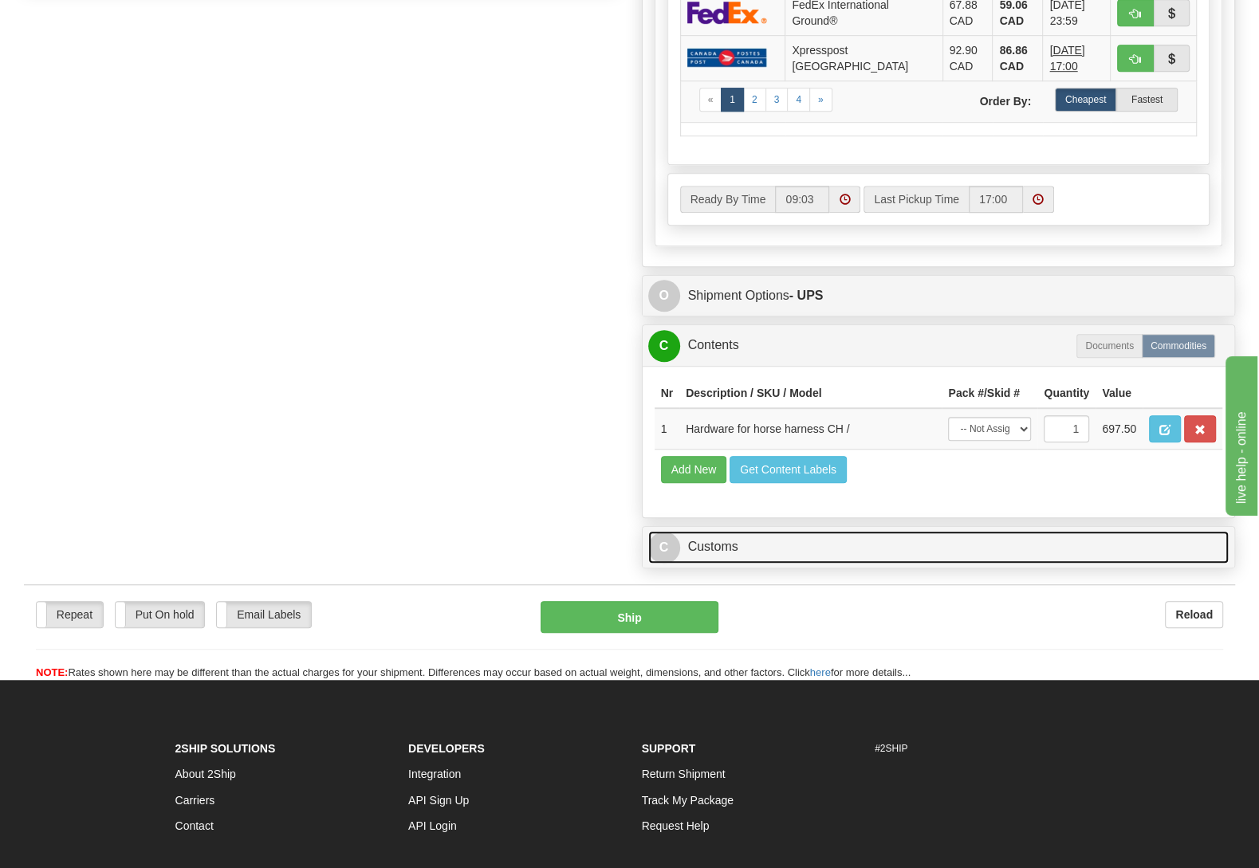
click at [738, 564] on link "C Customs" at bounding box center [938, 547] width 581 height 33
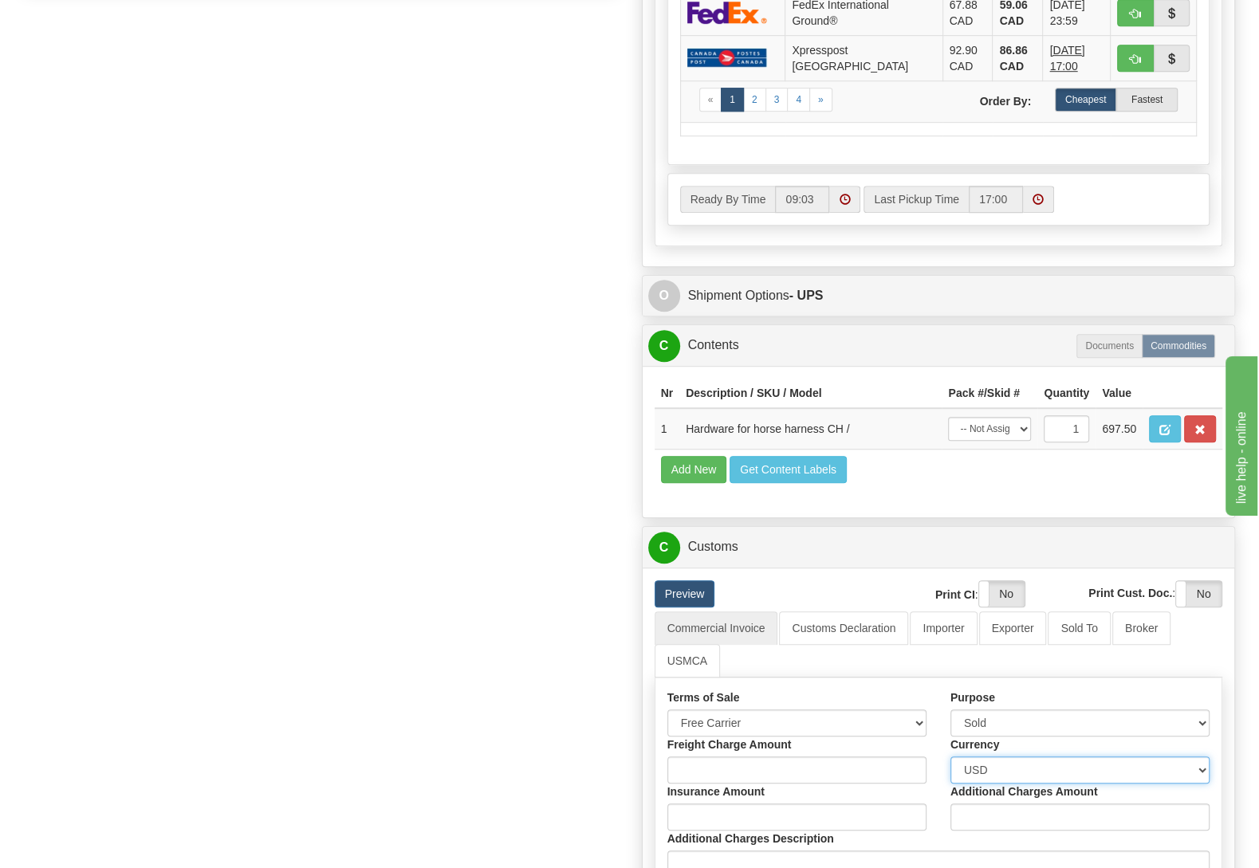
click at [950, 757] on select "Please select CAD USD EUR ZAR RON ANG ARN AUD AUS AWG BBD BFR BGN BHD BMD BND B…" at bounding box center [1079, 770] width 259 height 27
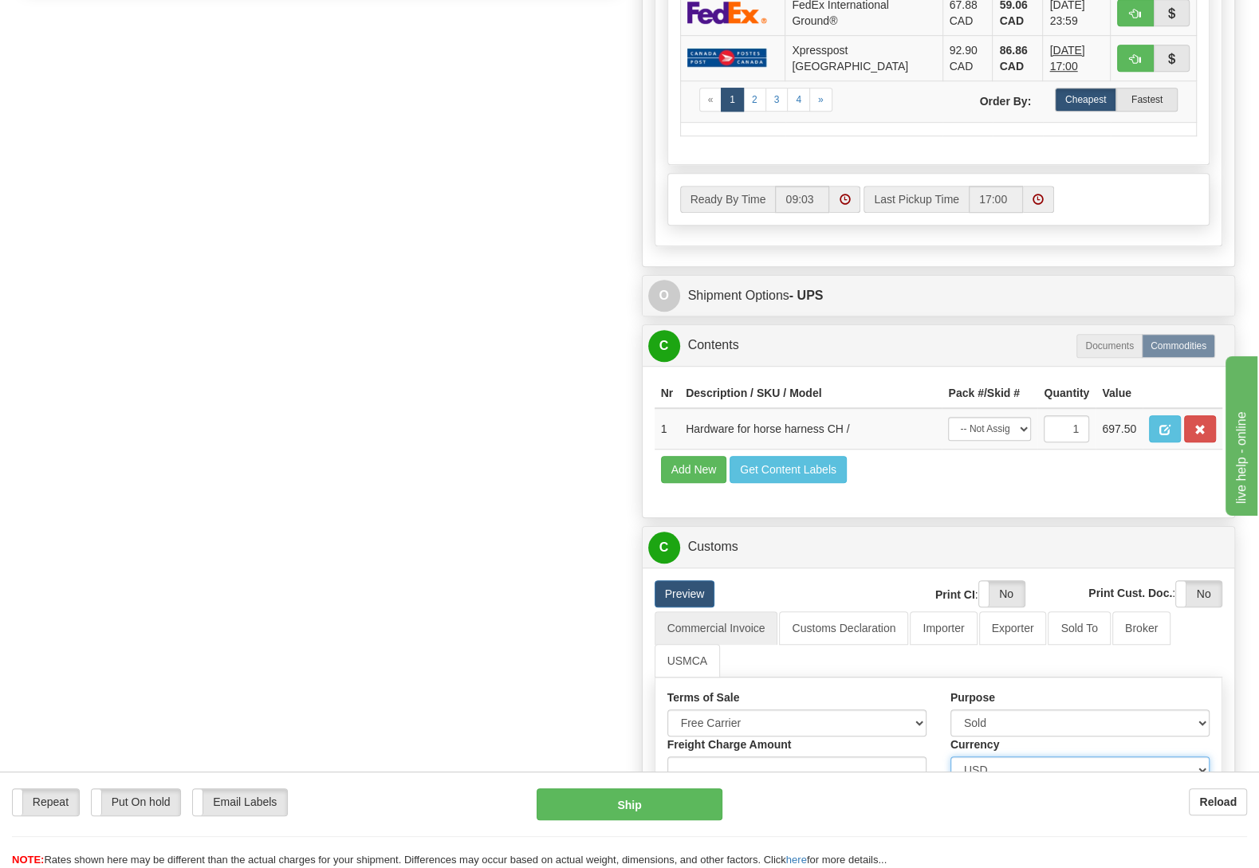
select select "0"
click option "CAD" at bounding box center [0, 0] width 0 height 0
click at [362, 184] on div "Order # S Sender" at bounding box center [629, 264] width 1235 height 1945
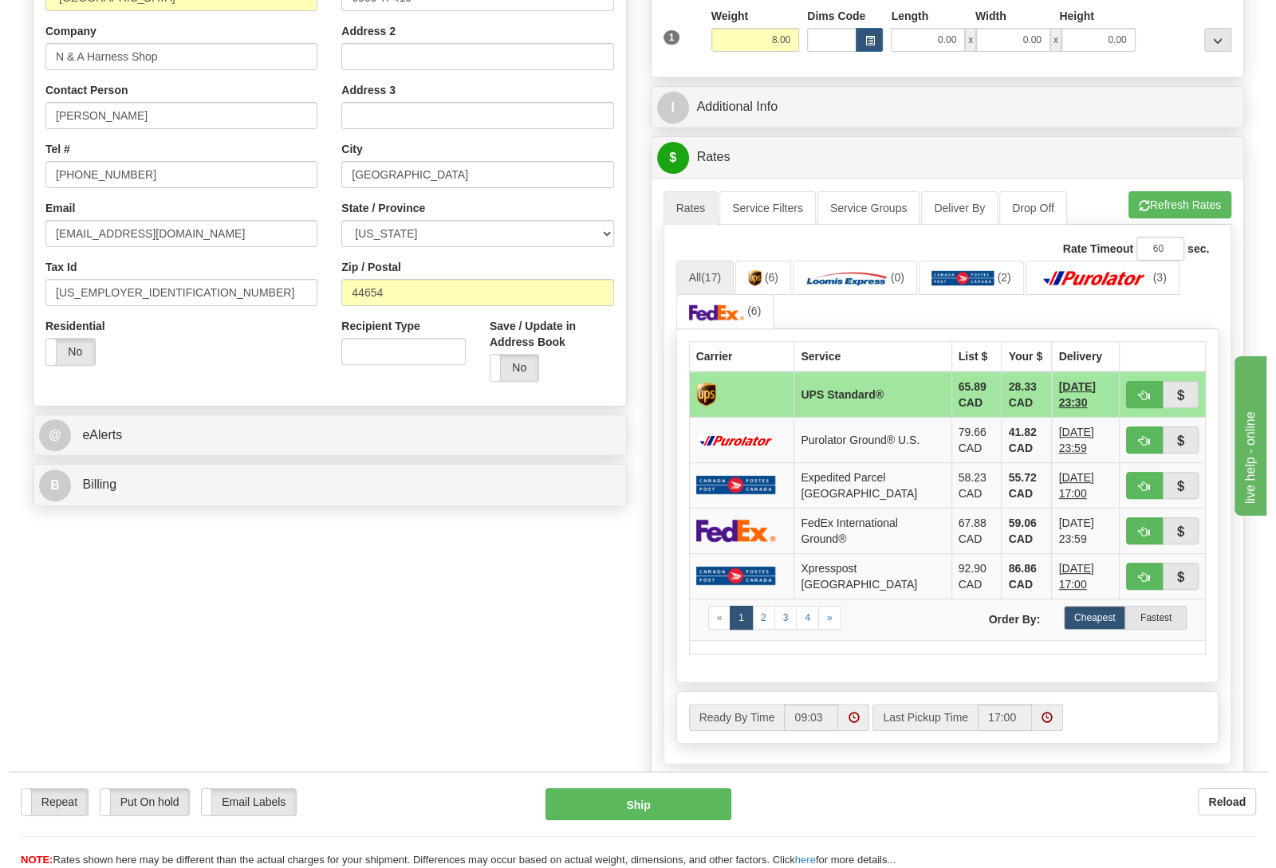
scroll to position [167, 0]
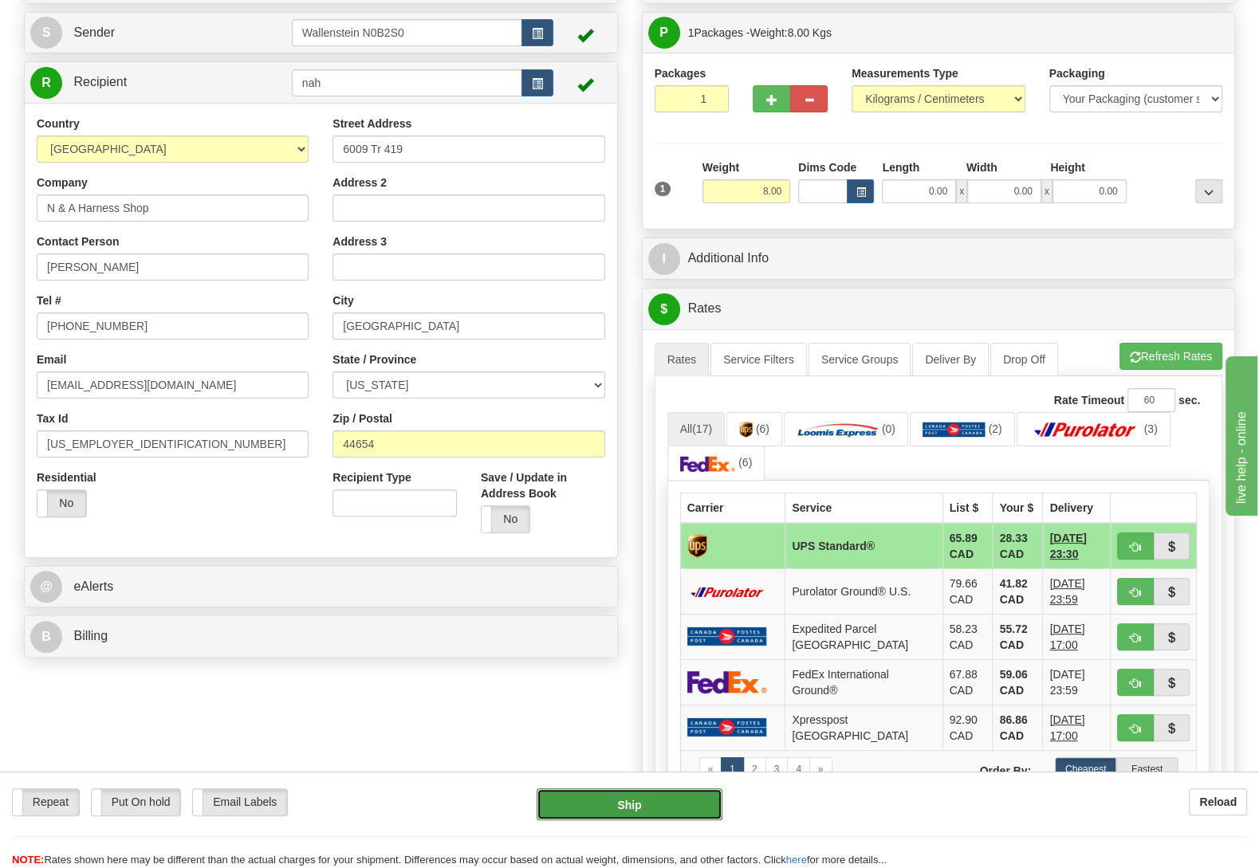
click at [677, 804] on button "Ship" at bounding box center [630, 804] width 186 height 32
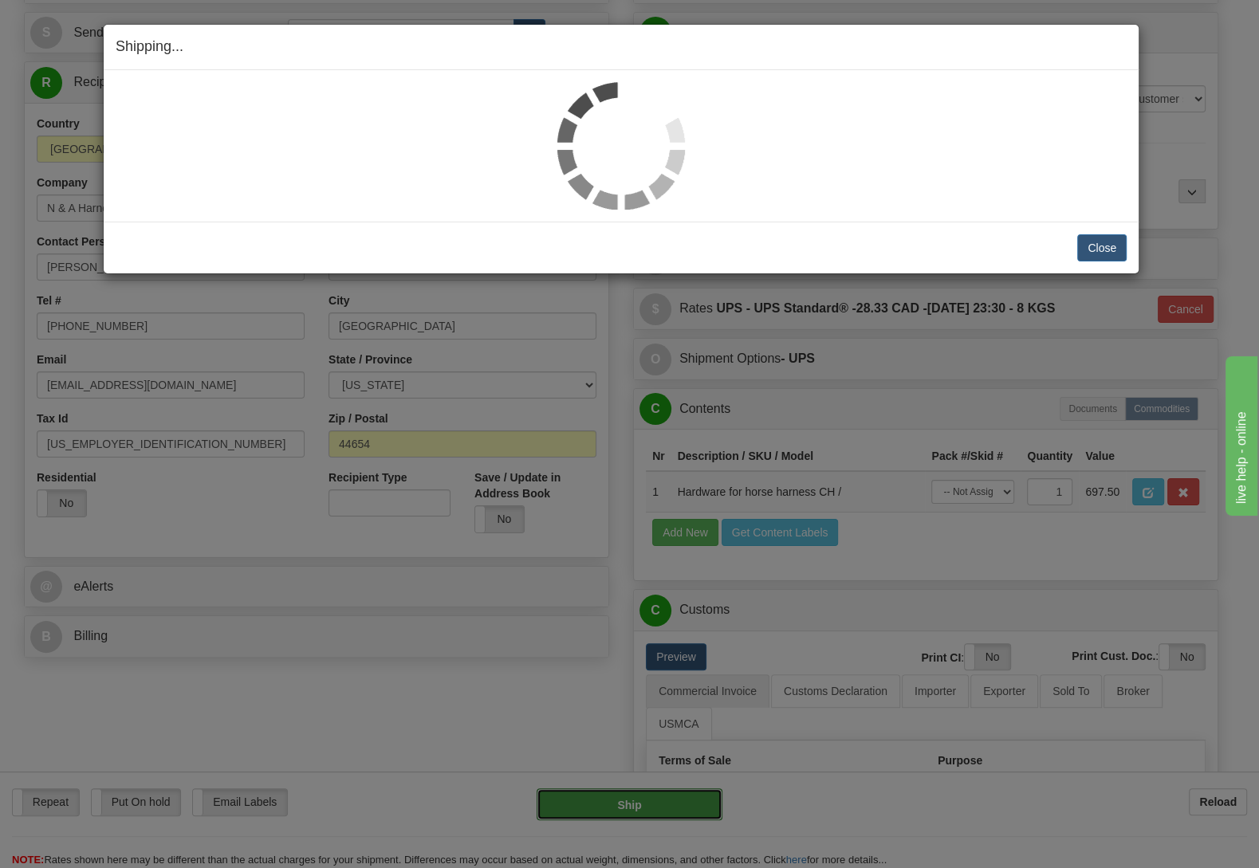
type input "11"
